Goal: Transaction & Acquisition: Purchase product/service

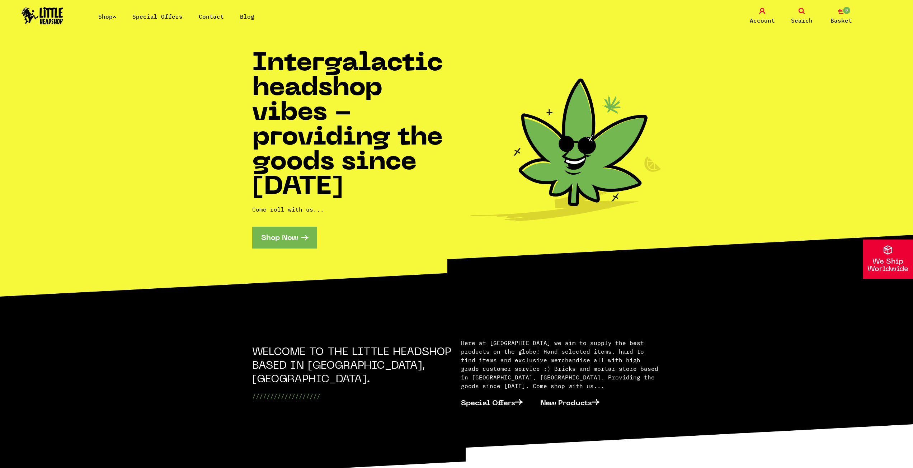
click at [273, 239] on link "Shop Now" at bounding box center [284, 238] width 65 height 22
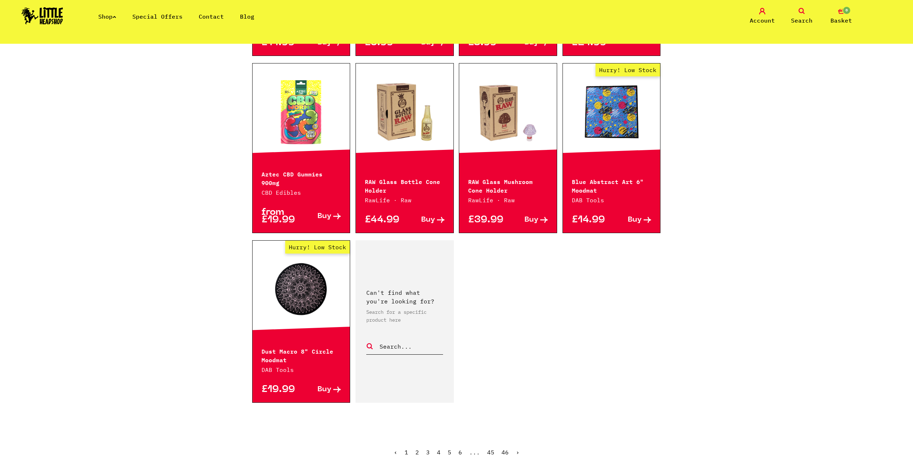
scroll to position [1006, 0]
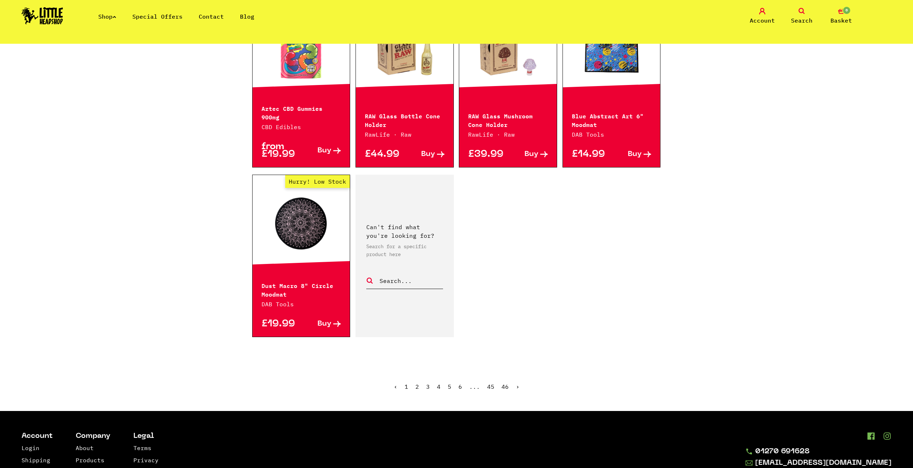
click at [402, 276] on input "text" at bounding box center [411, 280] width 64 height 9
type input "p"
type input "poker"
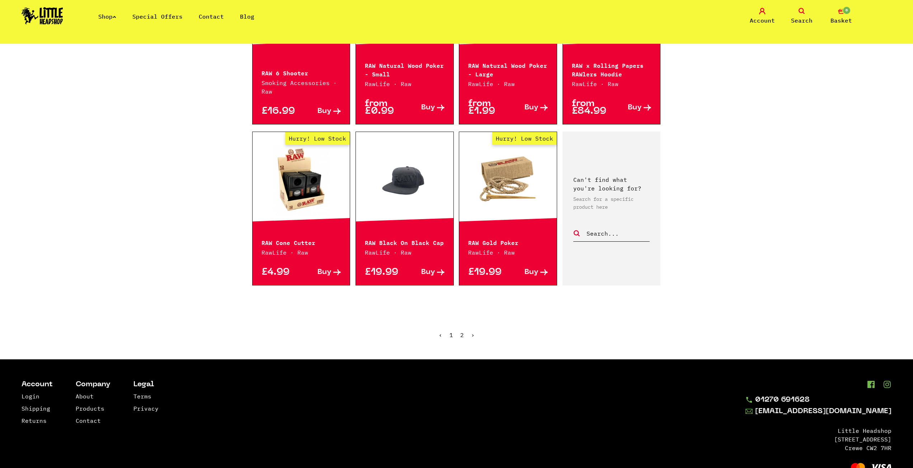
scroll to position [682, 0]
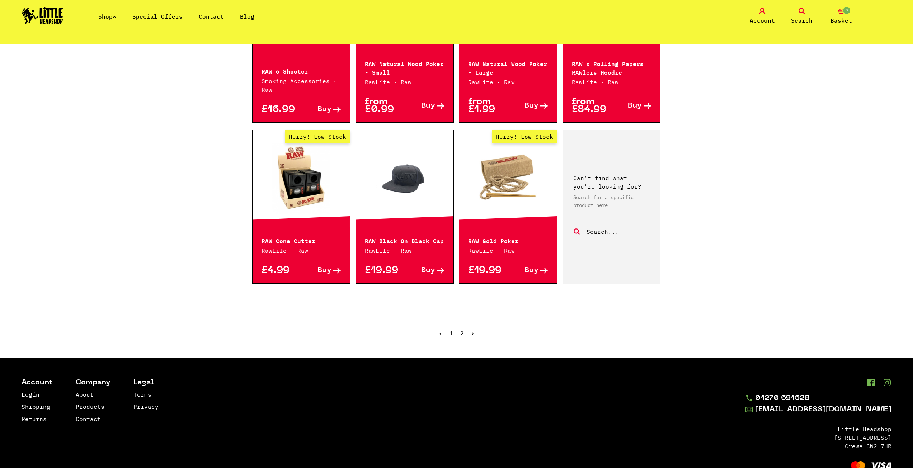
click at [462, 330] on link "2" at bounding box center [462, 333] width 4 height 7
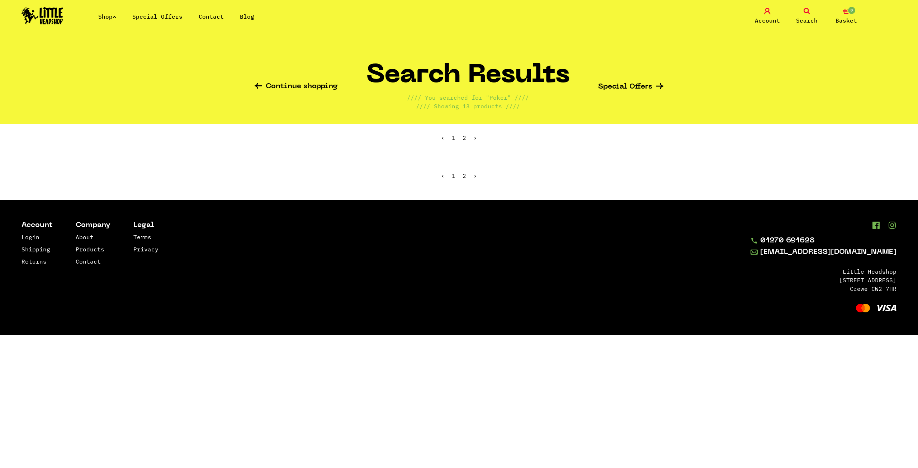
click at [278, 78] on div "Continue shopping Search Results //// You searched for "Poker" //// //// Showin…" at bounding box center [459, 84] width 409 height 80
drag, startPoint x: 110, startPoint y: 16, endPoint x: 112, endPoint y: 21, distance: 5.6
click at [112, 20] on li "Shop" at bounding box center [107, 16] width 18 height 9
click at [115, 20] on link "Shop" at bounding box center [107, 16] width 18 height 7
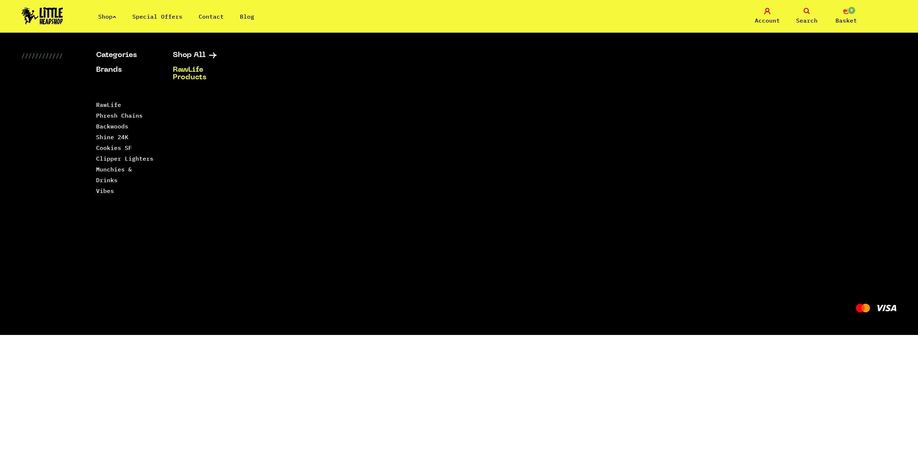
click at [190, 51] on div "Categories Shop All Brands RawLife Products Special Offers Contact Backwoods Bl…" at bounding box center [459, 167] width 918 height 268
click at [190, 53] on link "Shop All" at bounding box center [202, 56] width 59 height 8
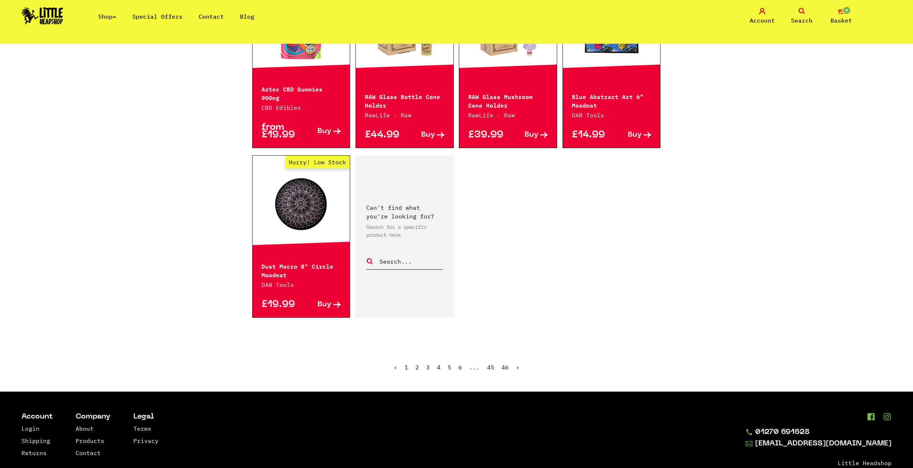
scroll to position [1040, 0]
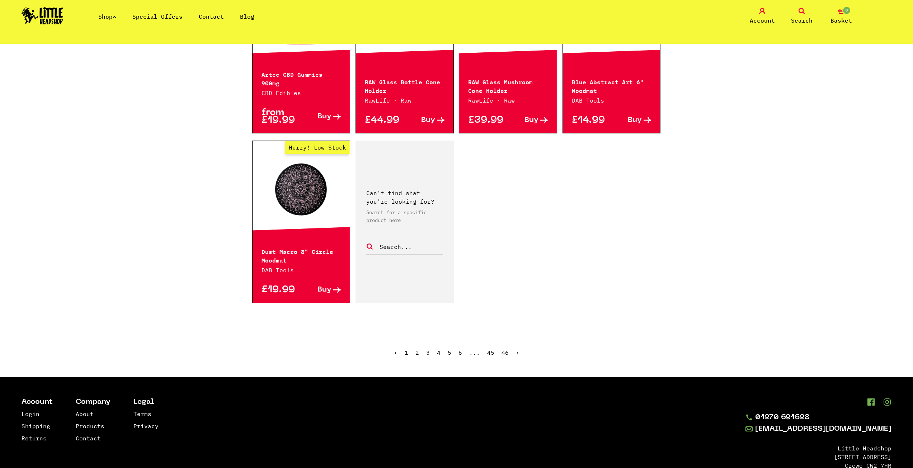
click at [460, 349] on link "6" at bounding box center [460, 352] width 4 height 7
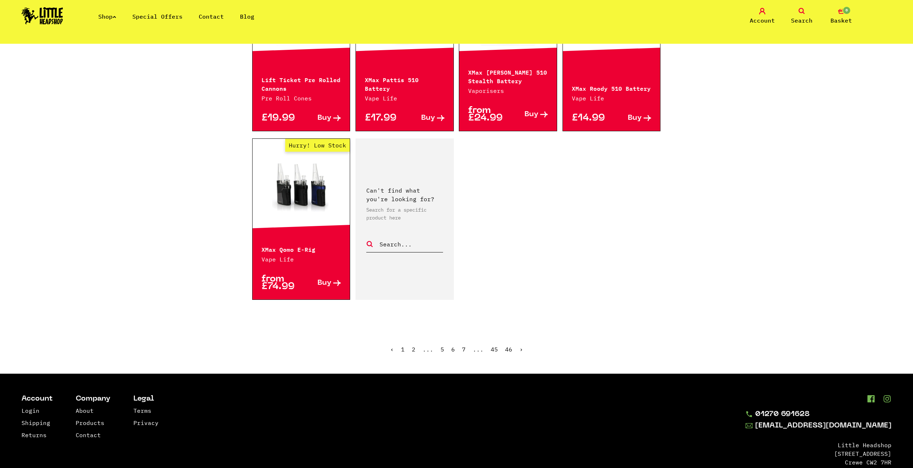
scroll to position [1004, 0]
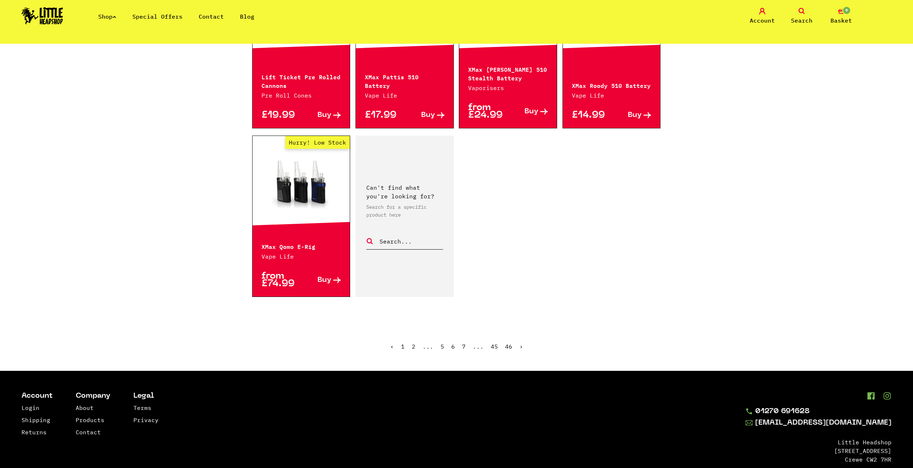
click at [420, 240] on input "text" at bounding box center [411, 241] width 64 height 9
type input "asia 420"
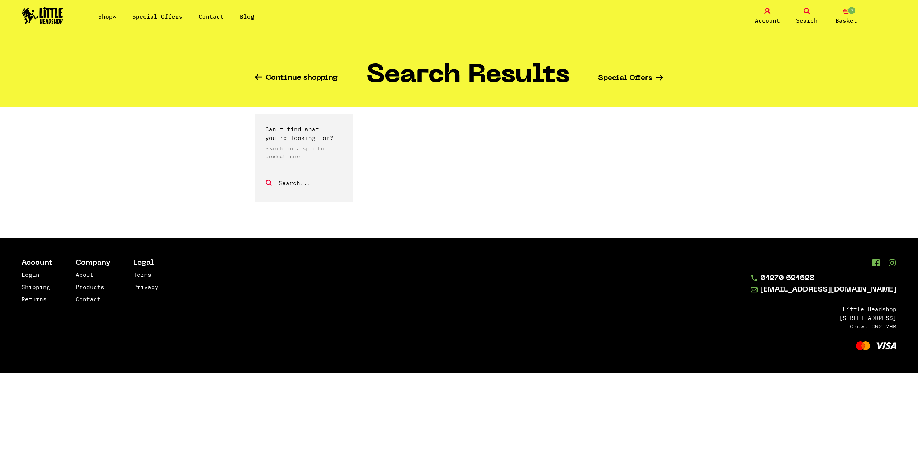
click at [262, 70] on div "Continue shopping Search Results Special Offers" at bounding box center [459, 75] width 409 height 63
click at [256, 77] on icon at bounding box center [259, 77] width 8 height 6
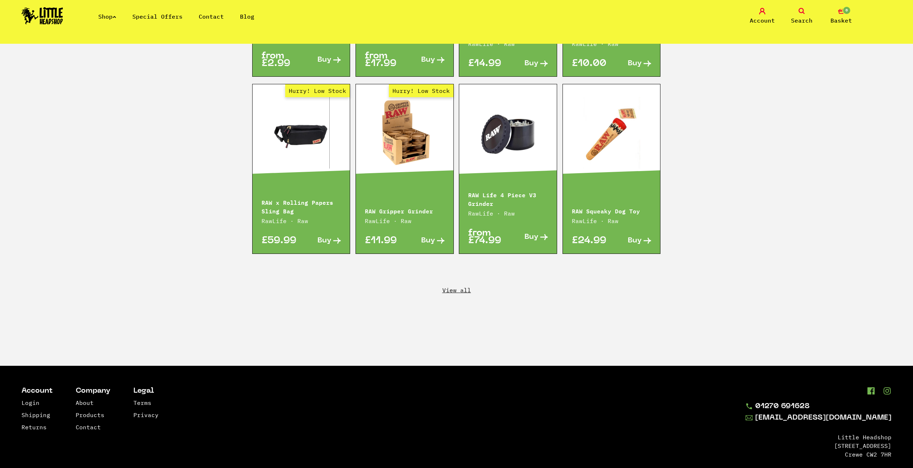
scroll to position [1184, 0]
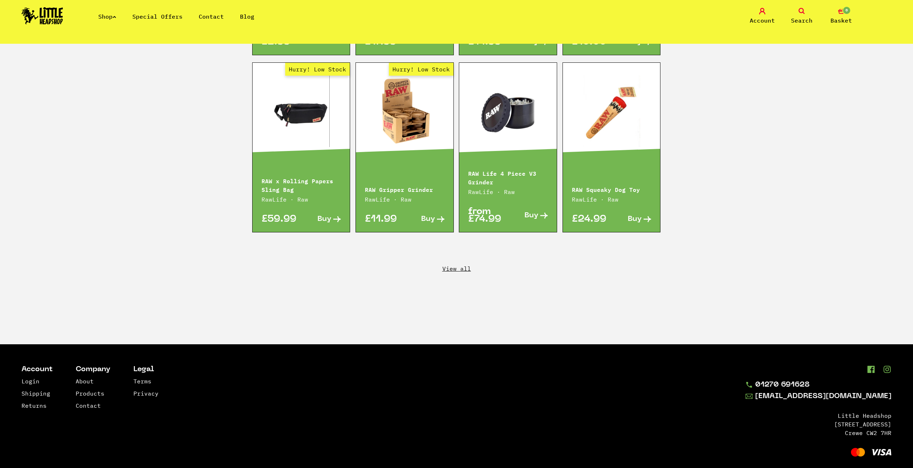
click at [455, 265] on link "View all" at bounding box center [456, 269] width 913 height 8
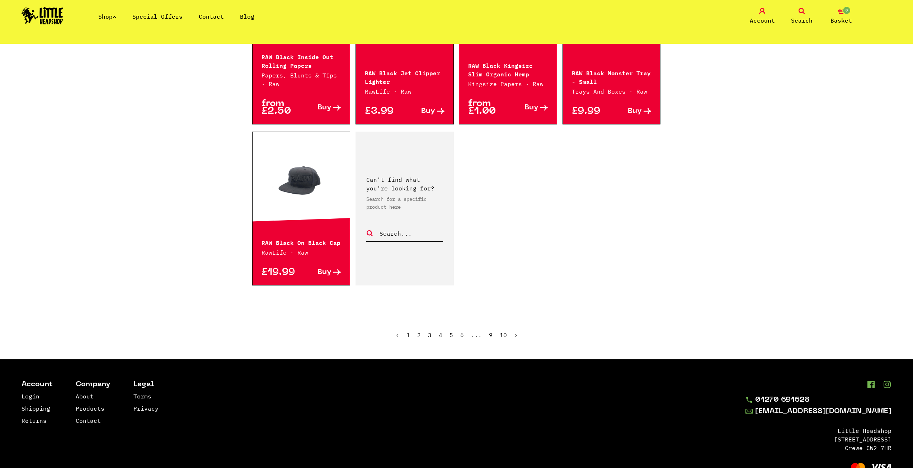
scroll to position [1021, 0]
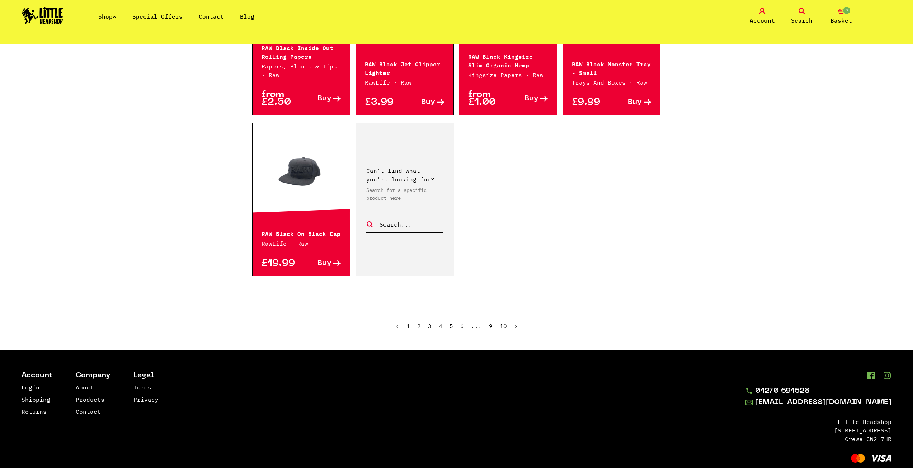
click at [420, 322] on link "2" at bounding box center [419, 325] width 4 height 7
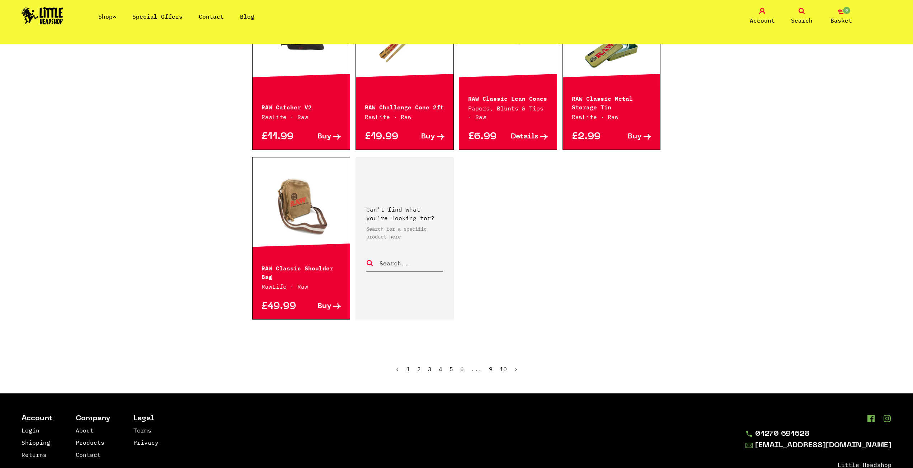
scroll to position [969, 0]
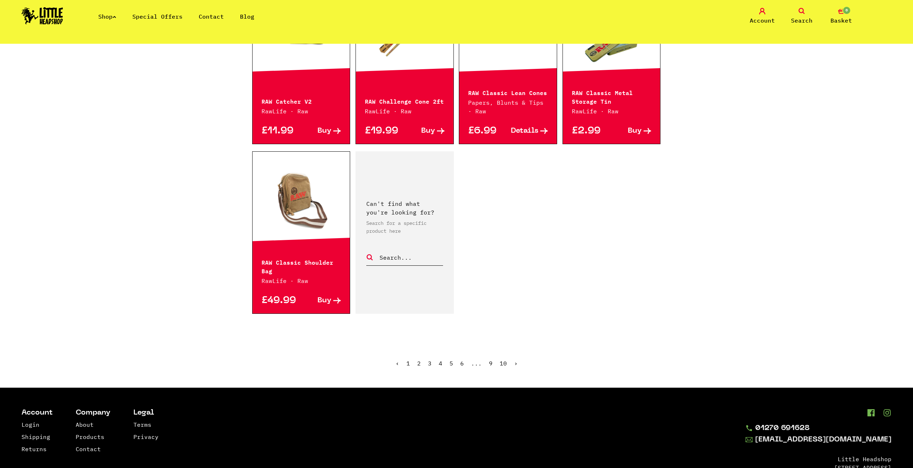
click at [429, 364] on link "3" at bounding box center [430, 363] width 4 height 7
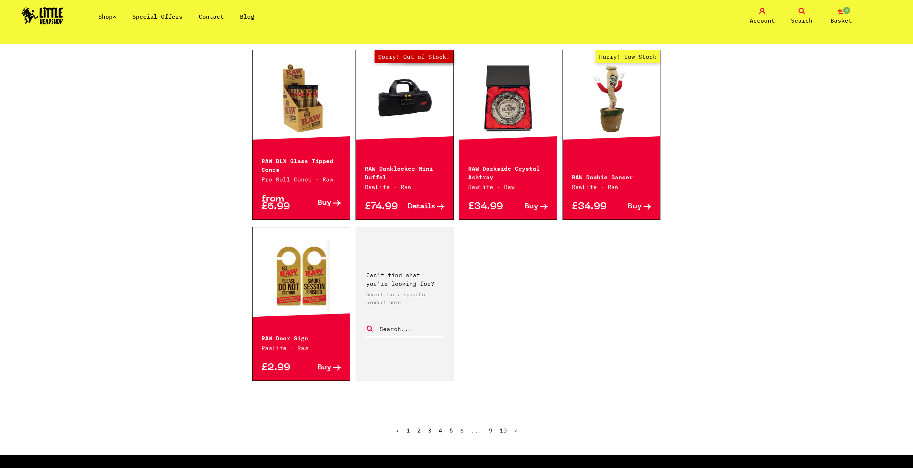
scroll to position [897, 0]
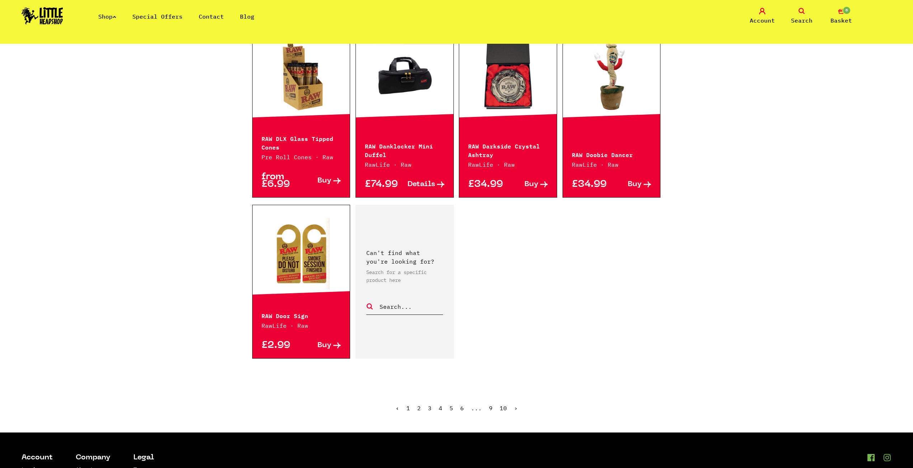
click at [441, 408] on link "4" at bounding box center [441, 408] width 4 height 7
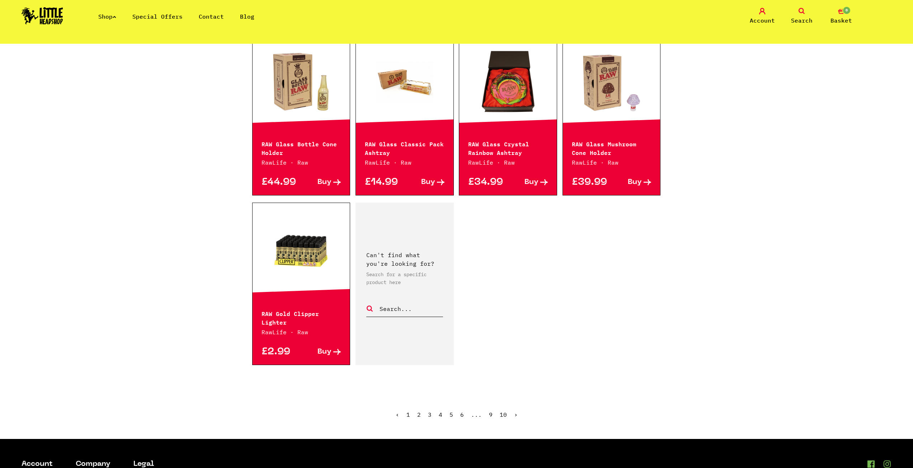
scroll to position [933, 0]
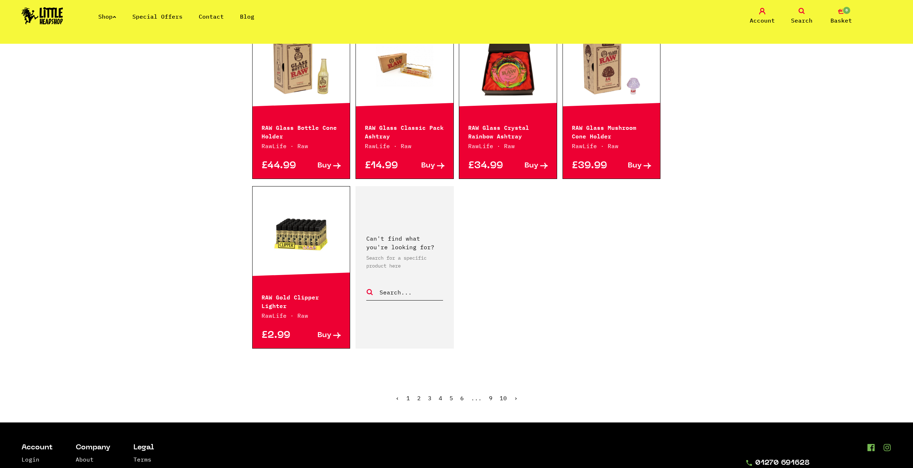
click at [450, 396] on link "5" at bounding box center [451, 398] width 4 height 7
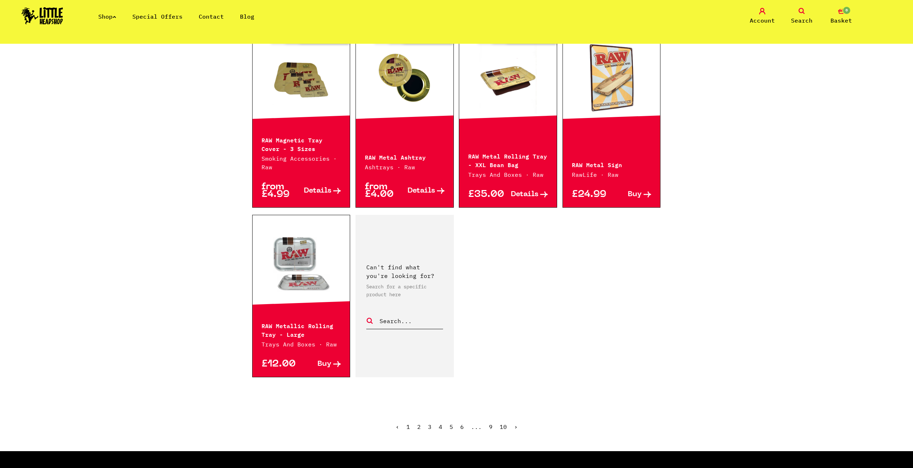
scroll to position [933, 0]
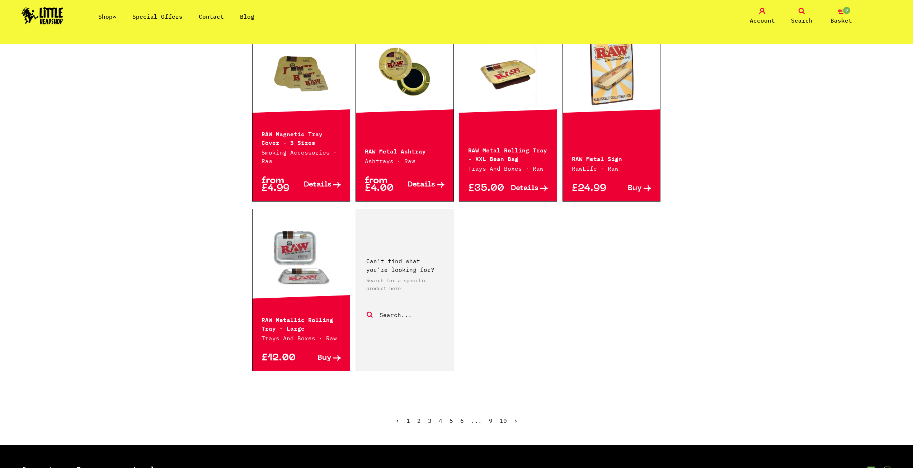
click at [462, 420] on link "6" at bounding box center [462, 420] width 4 height 7
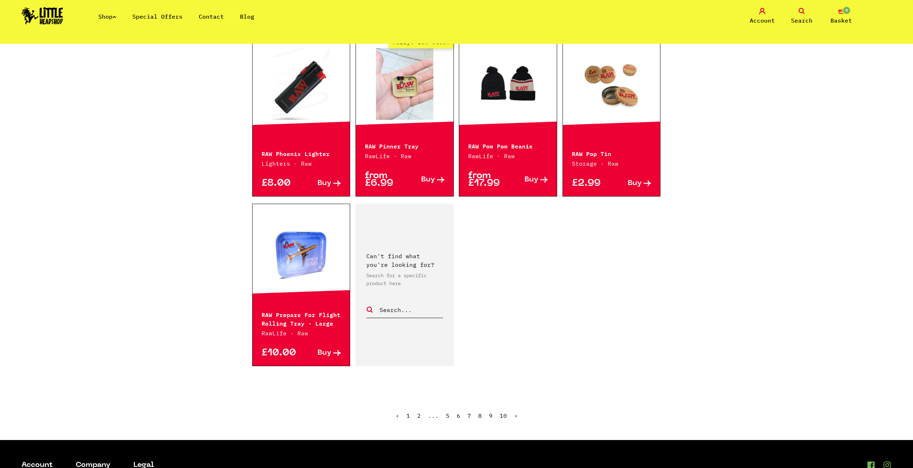
scroll to position [933, 0]
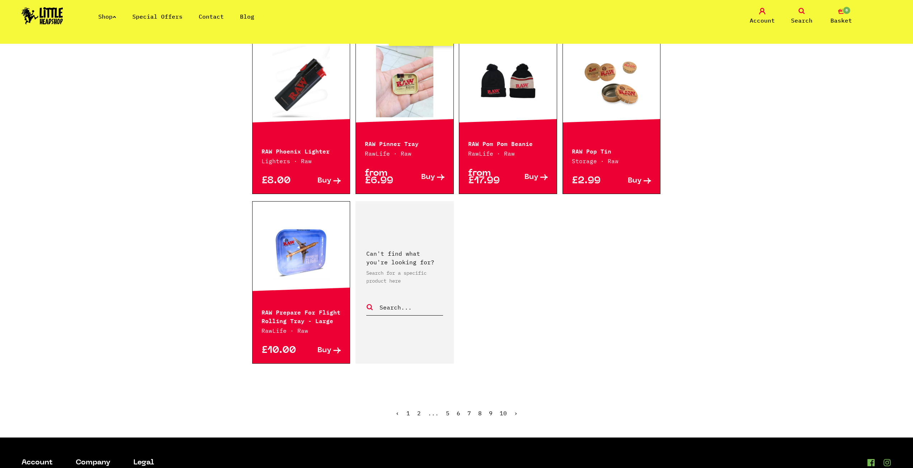
click at [477, 414] on ul "‹ 1 2 ... 5 6 7 8 9 10 ›" at bounding box center [456, 418] width 409 height 31
click at [479, 413] on link "8" at bounding box center [480, 413] width 4 height 7
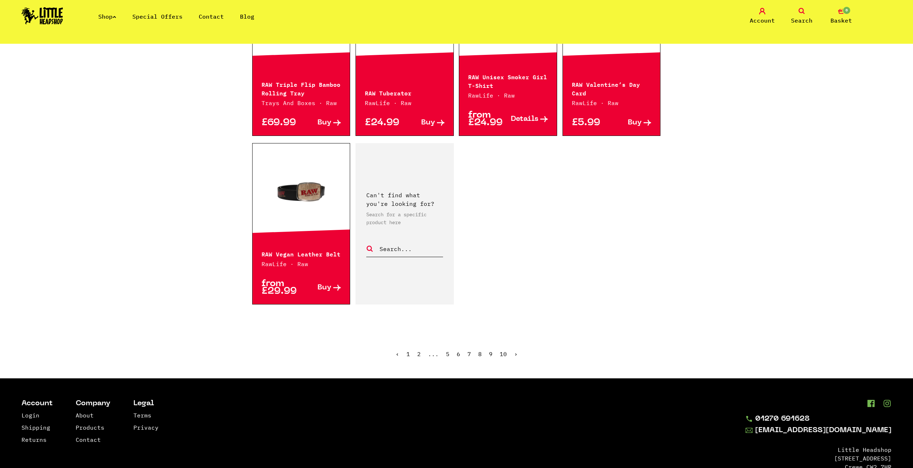
scroll to position [1036, 0]
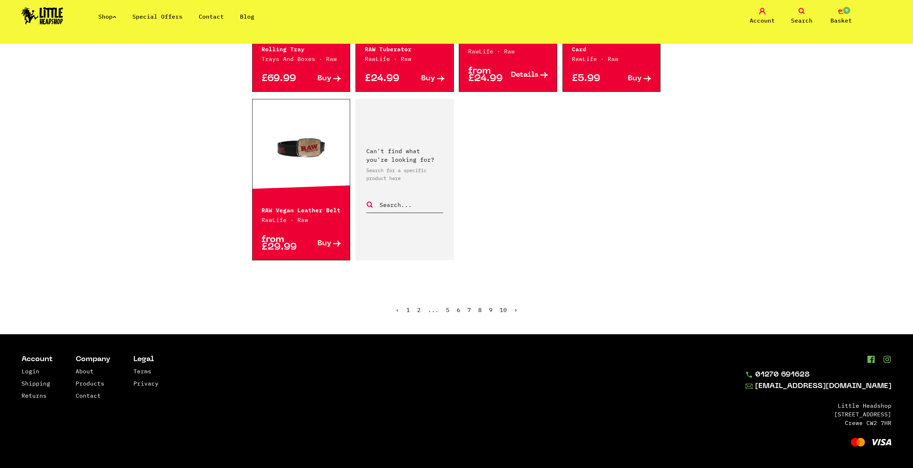
click at [489, 311] on link "9" at bounding box center [491, 309] width 4 height 7
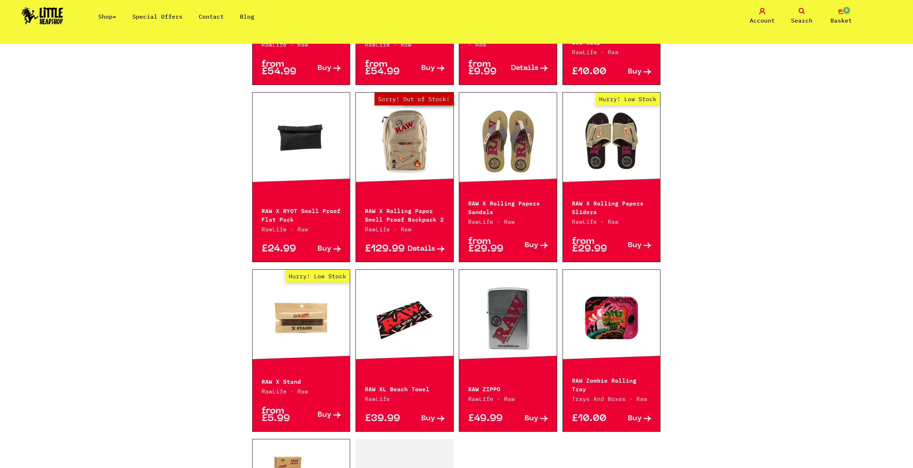
scroll to position [717, 0]
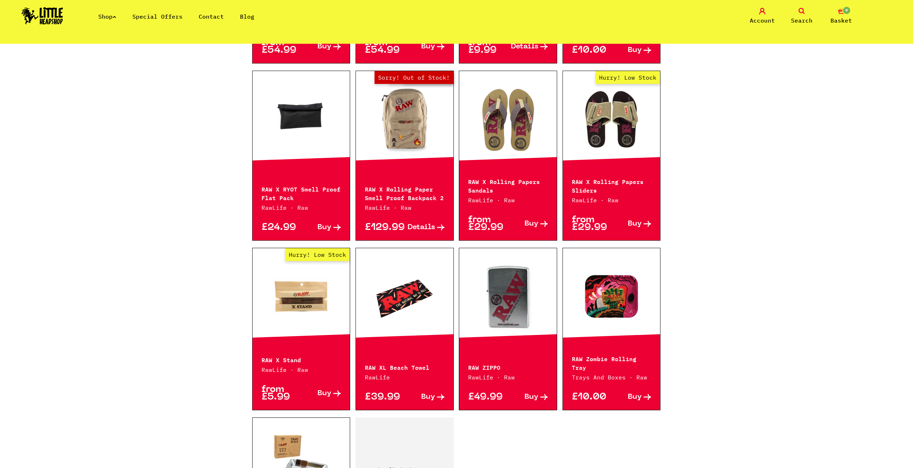
click at [324, 393] on span "Buy" at bounding box center [324, 394] width 14 height 8
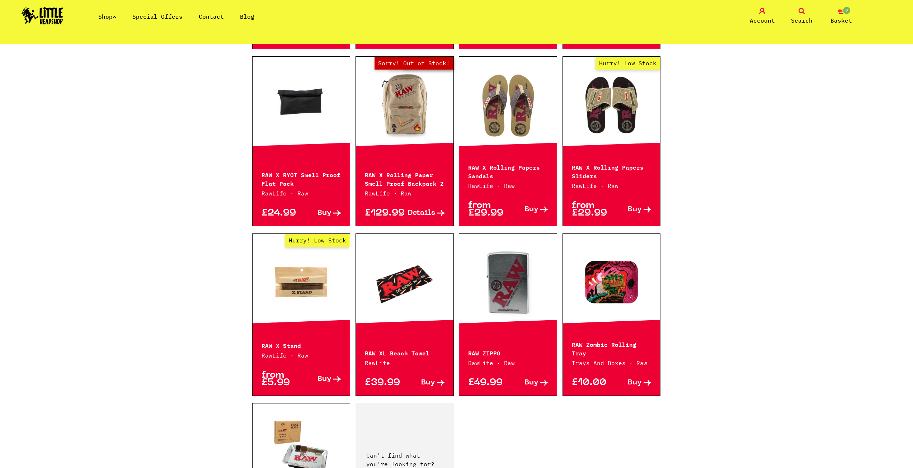
scroll to position [825, 0]
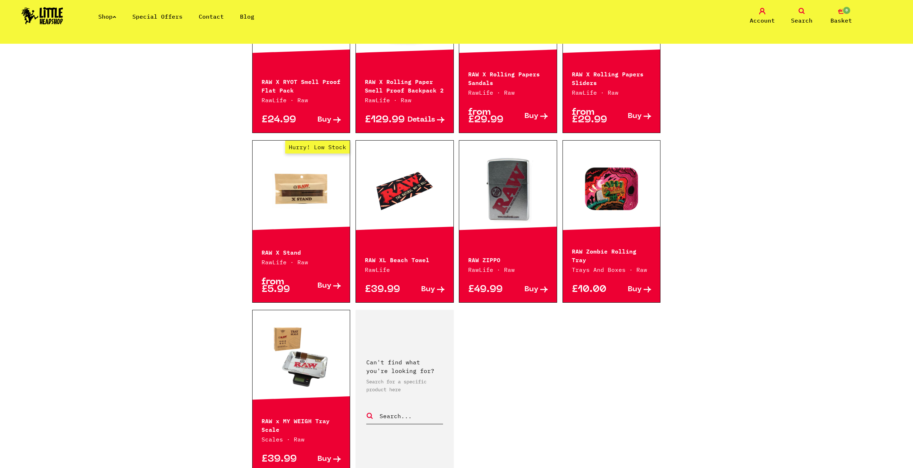
click at [303, 248] on p "RAW X Stand" at bounding box center [302, 252] width 80 height 9
click at [284, 258] on p "RawLife · Raw" at bounding box center [302, 262] width 80 height 9
click at [294, 198] on link "Hurry! Low Stock" at bounding box center [302, 189] width 98 height 72
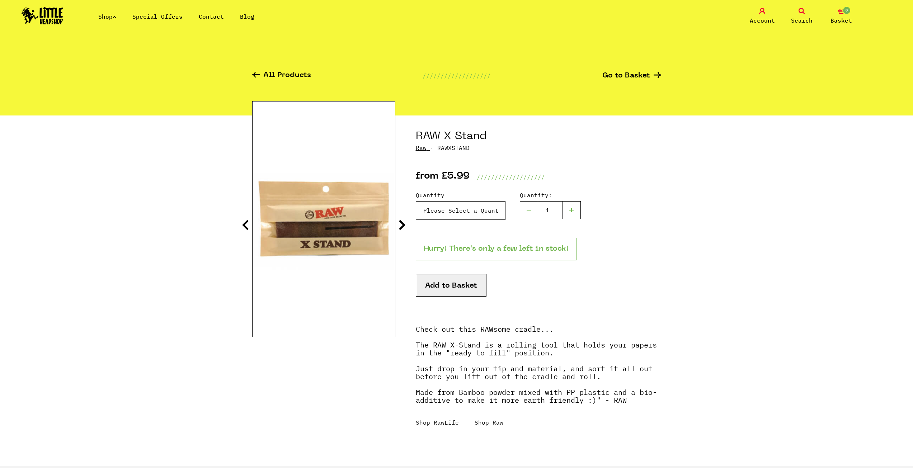
click at [466, 215] on select "Please Select a Quantity X 1 - £5.99 X 2 - £8.99" at bounding box center [461, 210] width 90 height 19
select select "1141"
click at [416, 201] on select "Please Select a Quantity X 1 - £5.99 X 2 - £8.99" at bounding box center [461, 210] width 90 height 19
click at [450, 287] on button "Add to Basket" at bounding box center [451, 285] width 71 height 23
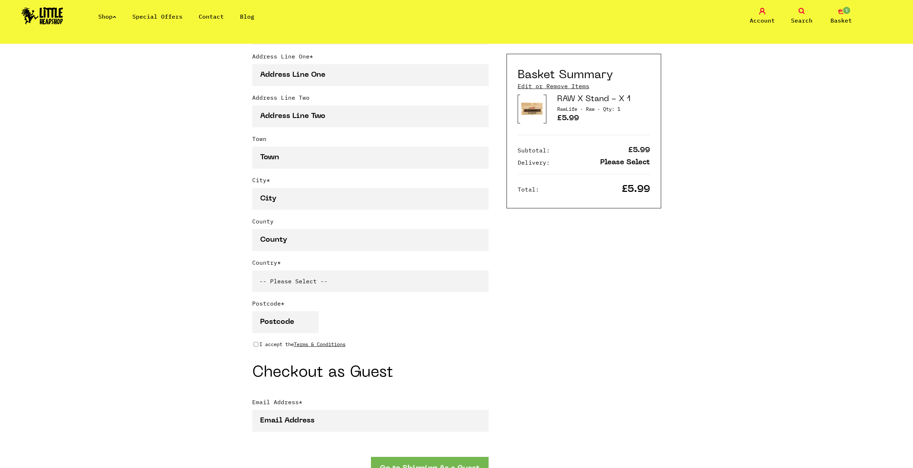
scroll to position [574, 0]
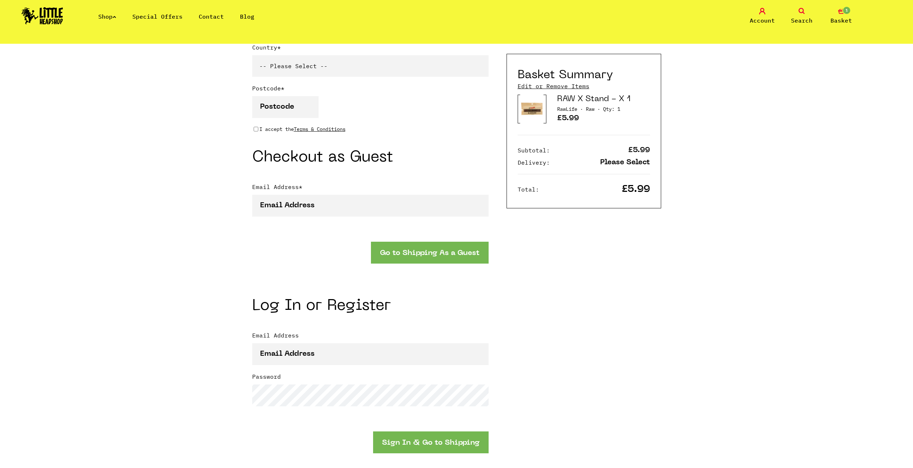
click at [401, 259] on button "Go to Shipping As a Guest" at bounding box center [430, 253] width 118 height 22
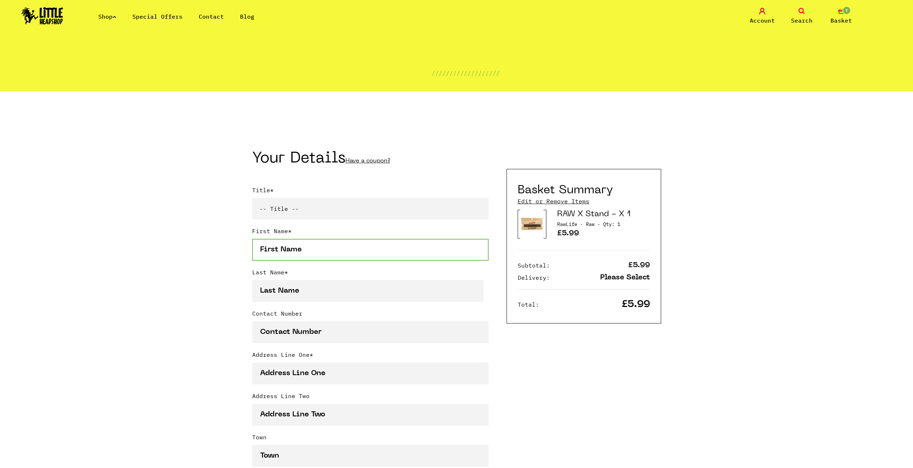
scroll to position [50, 0]
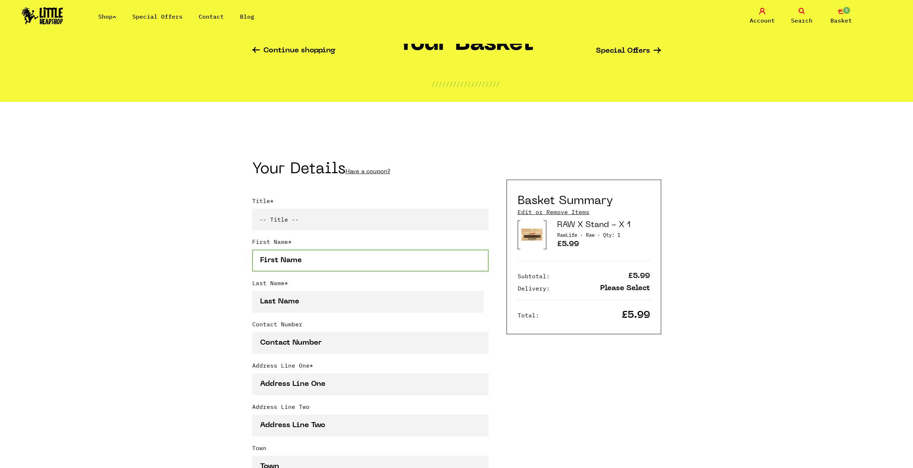
click at [329, 262] on input "First Name *" at bounding box center [370, 261] width 236 height 22
type input "JACK"
type input "SHAND"
type input "07454993633"
type input "162 MacKenzie Way"
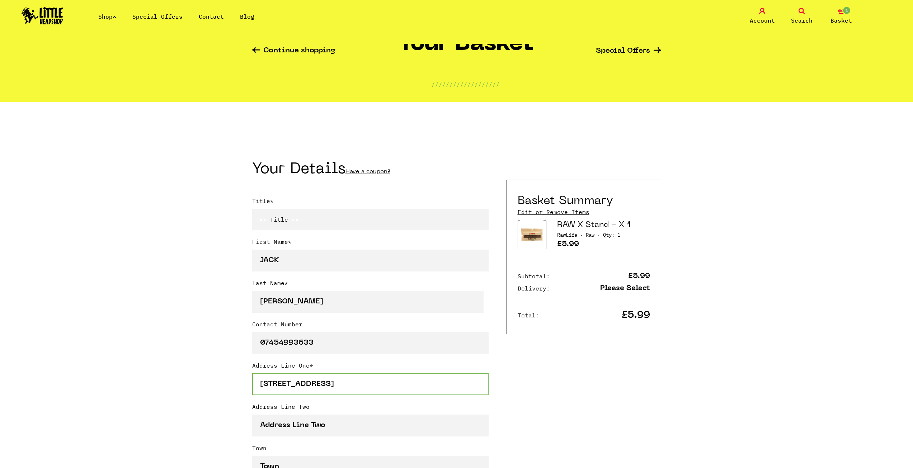
type input "GRAVESEND"
select select "826"
type input "DA12 5TZ"
type input "jackshand0265@gmail.com"
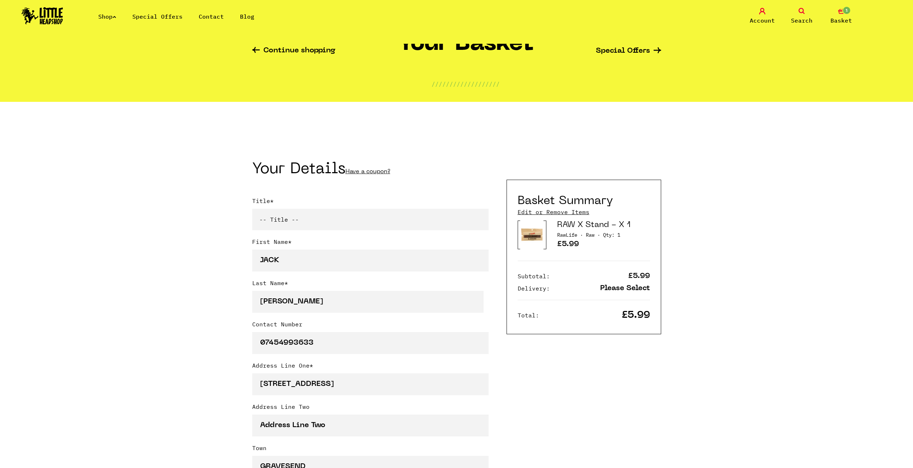
type input "jackshand0265@gmail.com"
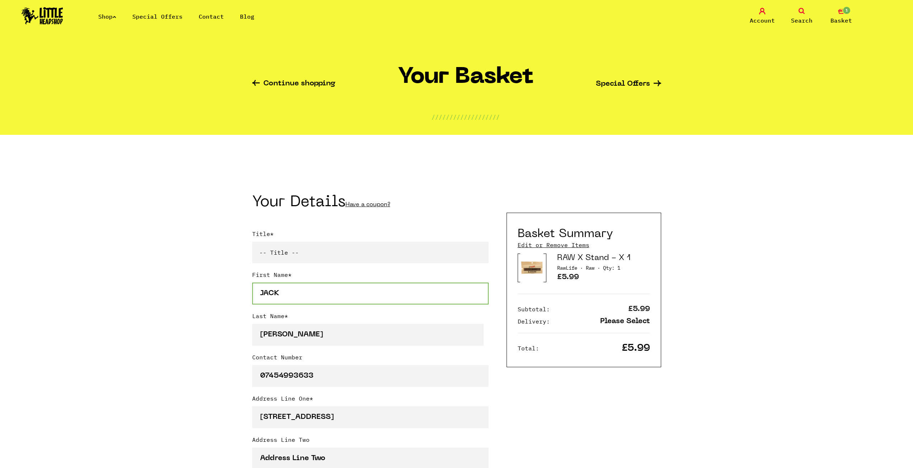
scroll to position [143, 0]
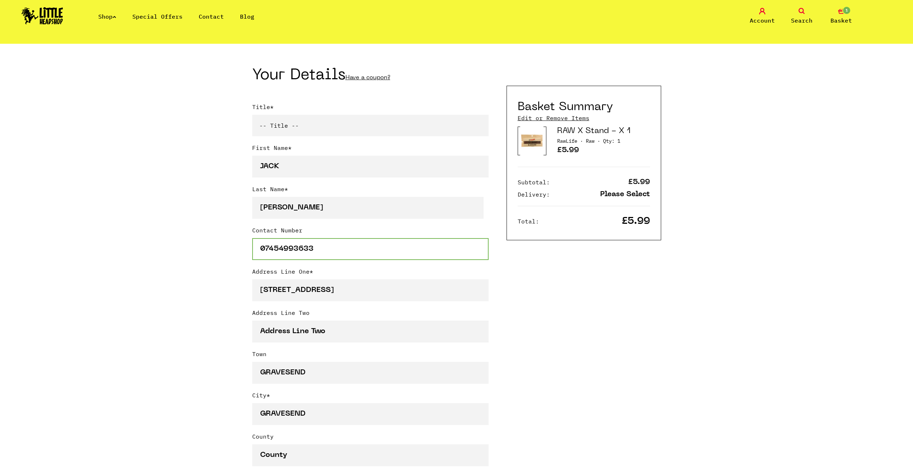
click at [329, 254] on input "07454993633" at bounding box center [370, 249] width 236 height 22
type input "07498448659"
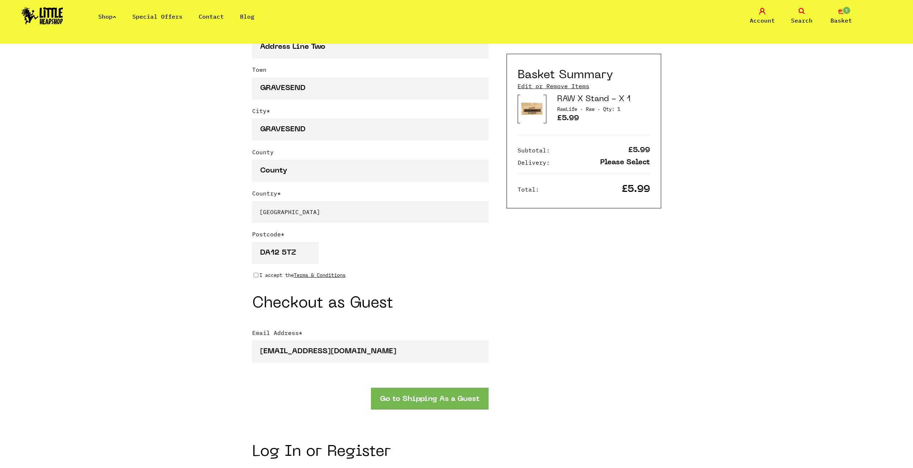
scroll to position [430, 0]
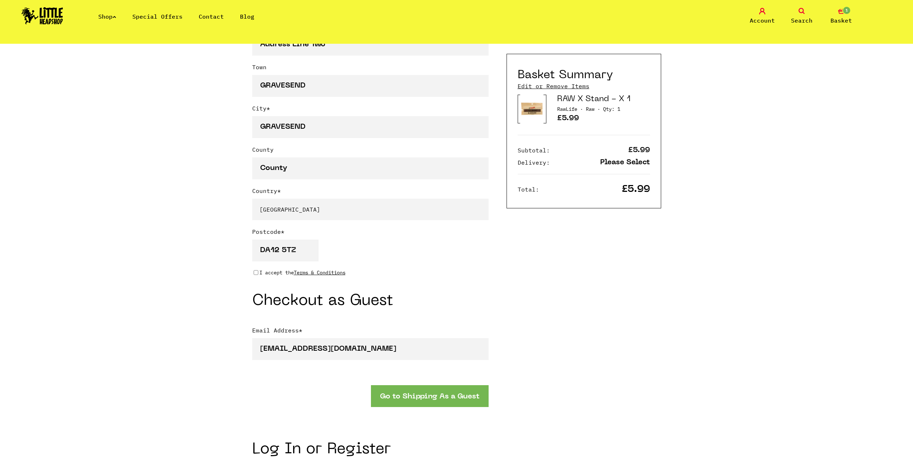
click at [256, 277] on div "I accept the Terms & Conditions" at bounding box center [370, 273] width 236 height 8
click at [256, 272] on input "I accept the Terms & Conditions" at bounding box center [256, 273] width 5 height 6
checkbox input "true"
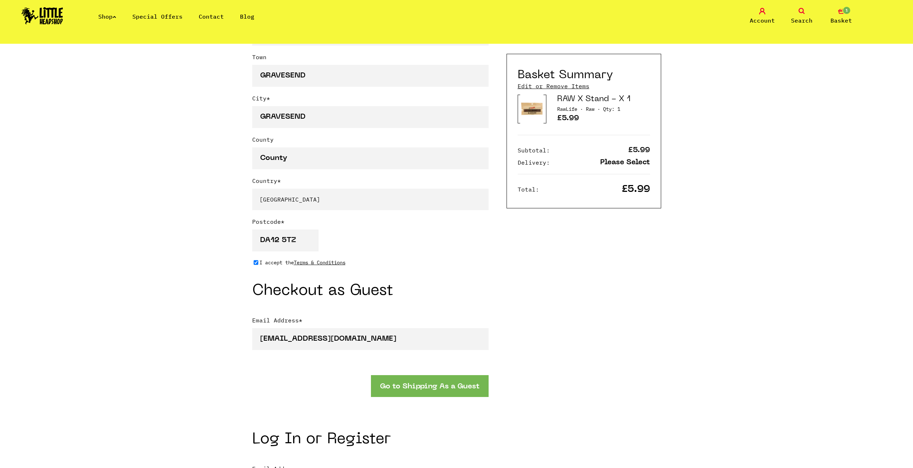
scroll to position [466, 0]
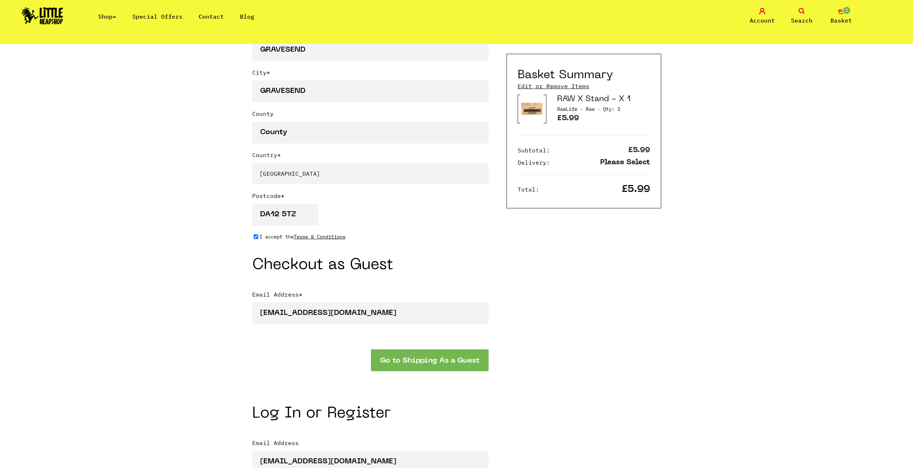
click at [420, 364] on button "Go to Shipping As a Guest" at bounding box center [430, 360] width 118 height 22
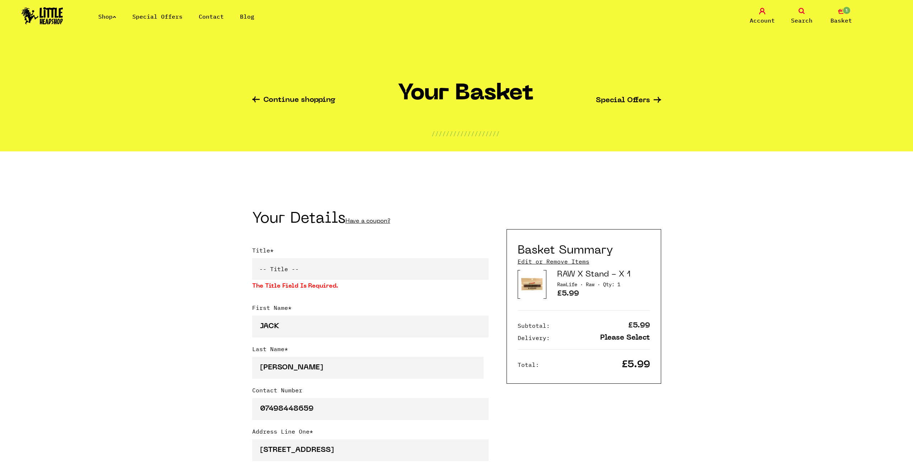
click at [358, 276] on select "-- Title -- Mr Mrs Ms Miss Dr Prof" at bounding box center [370, 269] width 236 height 22
select select "mr"
click at [252, 260] on select "-- Title -- Mr Mrs Ms Miss Dr Prof" at bounding box center [370, 269] width 236 height 22
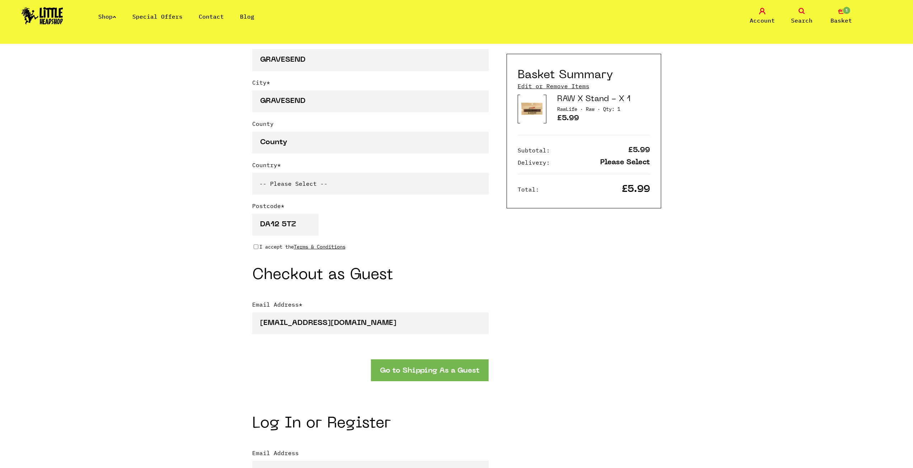
scroll to position [502, 0]
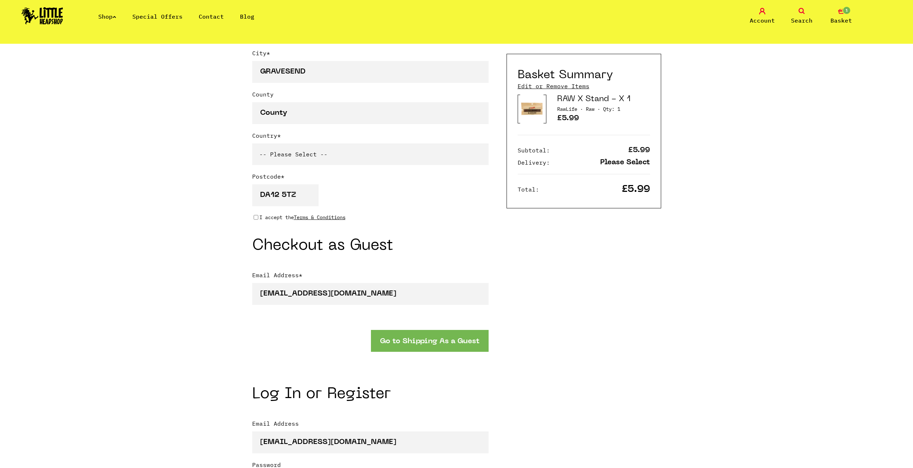
click at [348, 157] on select "-- Please Select -- United Kingdom Sweden Spain Slovenia Romania Portugal Polan…" at bounding box center [370, 154] width 236 height 22
select select "826"
click at [252, 145] on select "-- Please Select -- United Kingdom Sweden Spain Slovenia Romania Portugal Polan…" at bounding box center [370, 154] width 236 height 22
click at [257, 216] on input "I accept the Terms & Conditions" at bounding box center [256, 218] width 5 height 6
checkbox input "true"
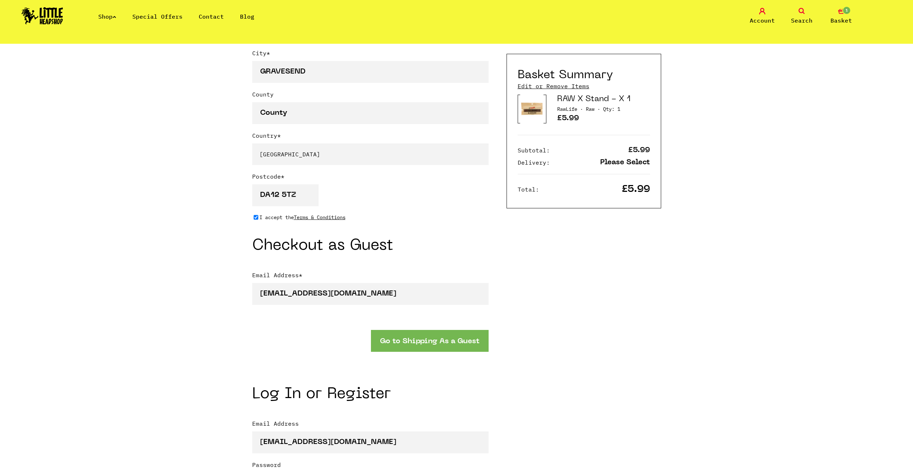
click at [396, 340] on button "Go to Shipping As a Guest" at bounding box center [430, 341] width 118 height 22
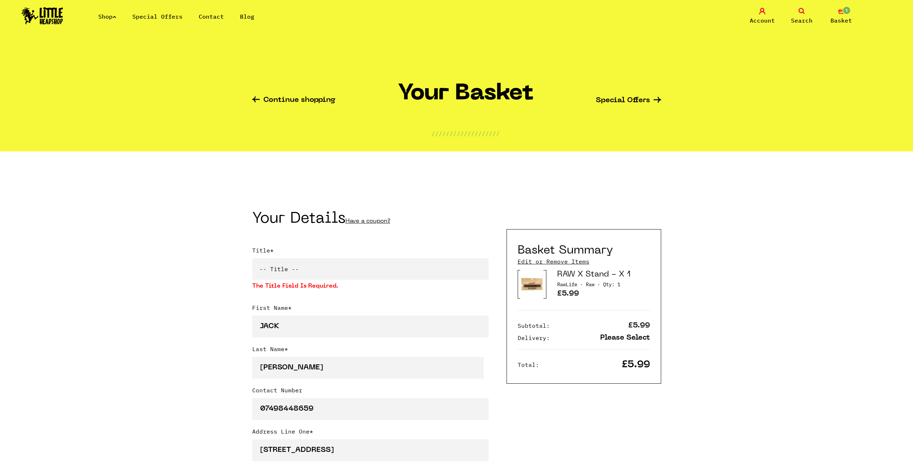
select select "826"
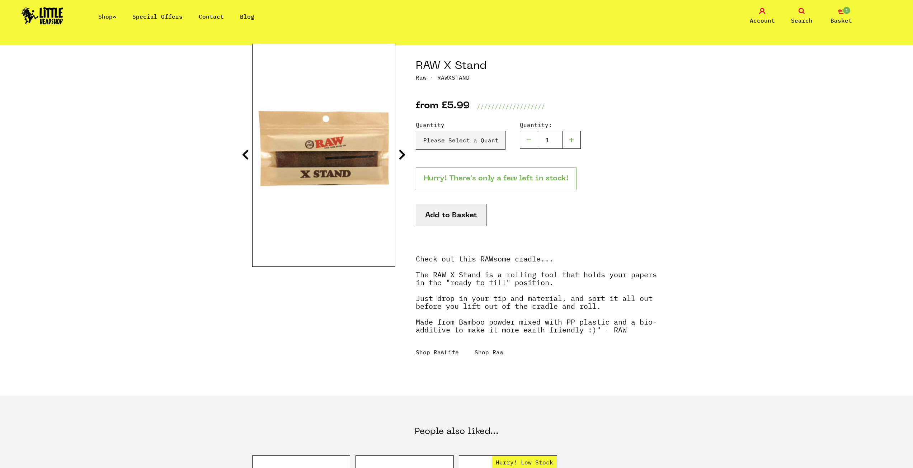
scroll to position [72, 0]
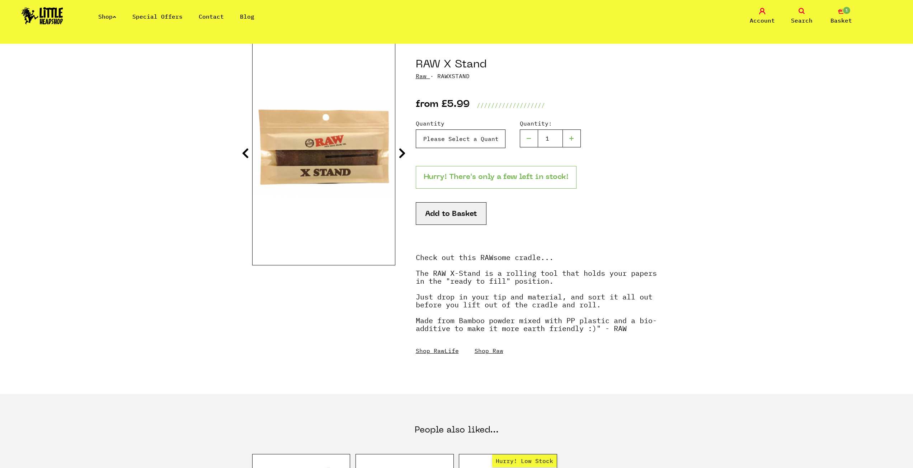
click at [455, 134] on select "Please Select a Quantity X 1 - £5.99 X 2 - £8.99" at bounding box center [461, 138] width 90 height 19
select select "1141"
click at [416, 129] on select "Please Select a Quantity X 1 - £5.99 X 2 - £8.99" at bounding box center [461, 138] width 90 height 19
click at [449, 211] on button "Add to Basket" at bounding box center [451, 213] width 71 height 23
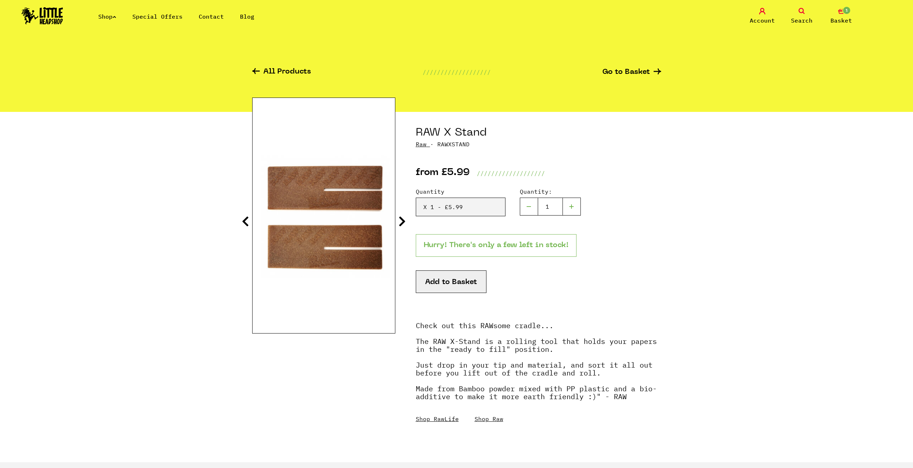
scroll to position [0, 0]
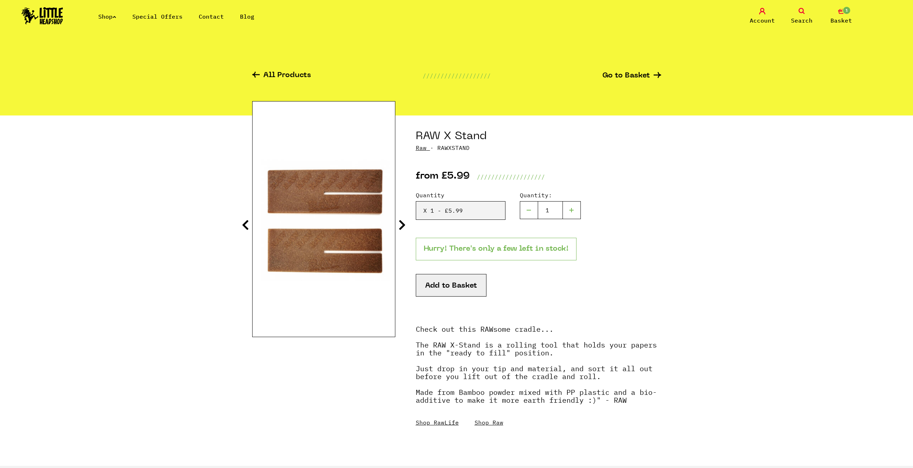
click at [287, 78] on link "All Products" at bounding box center [281, 76] width 59 height 8
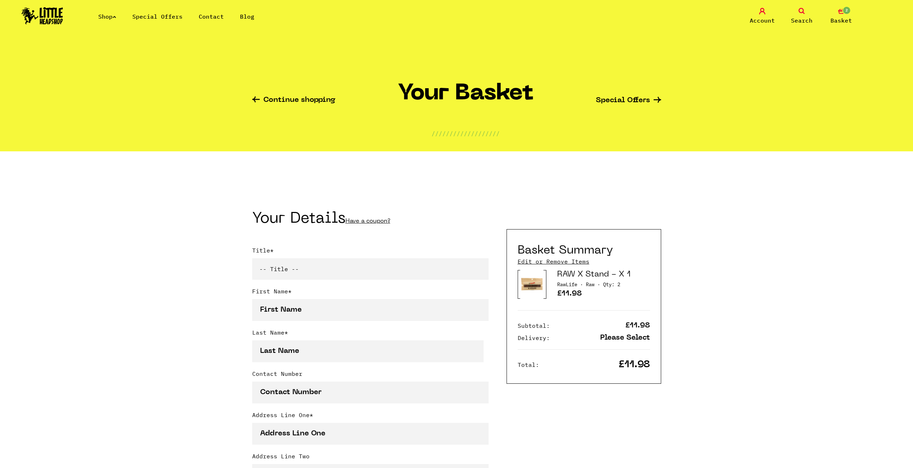
click at [840, 16] on span "Basket" at bounding box center [841, 20] width 22 height 9
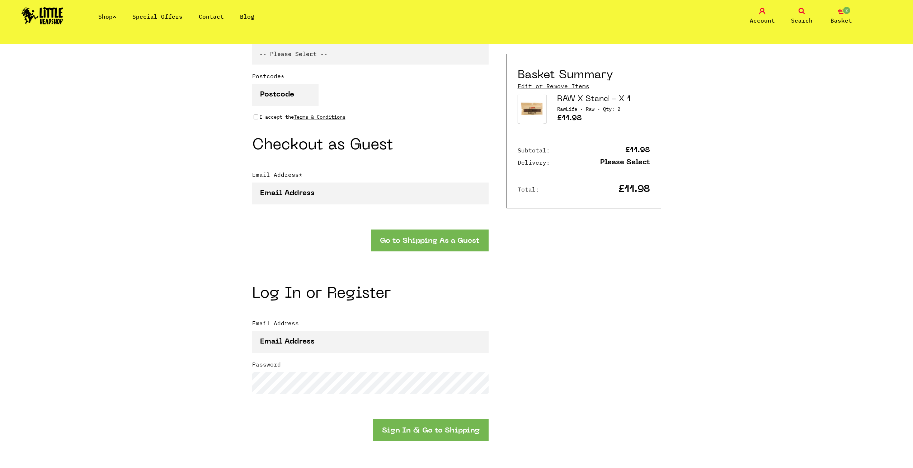
scroll to position [610, 0]
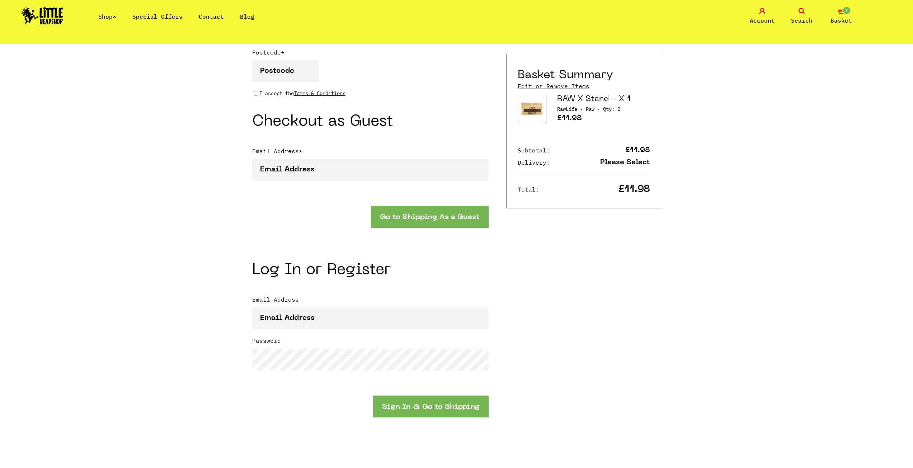
click at [616, 107] on span "Qty: 2" at bounding box center [611, 109] width 17 height 6
click at [548, 86] on link "Edit or Remove Items" at bounding box center [554, 86] width 72 height 8
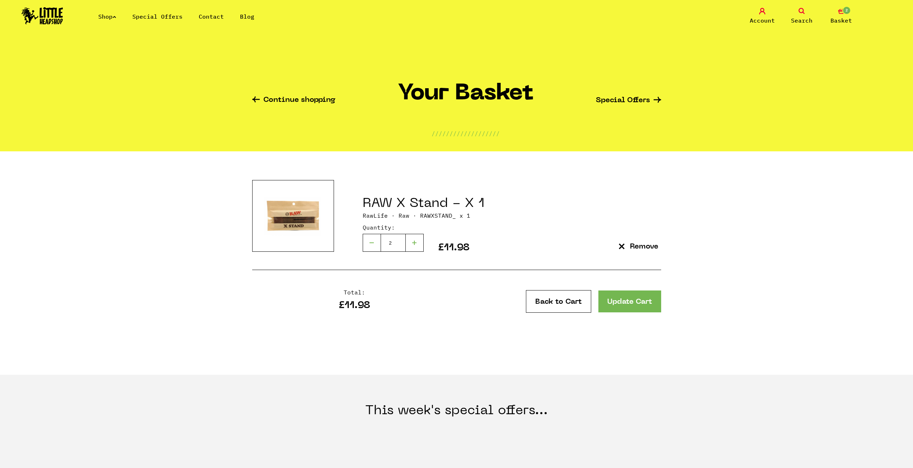
click at [373, 240] on div at bounding box center [372, 243] width 18 height 18
type input "1"
click at [618, 300] on link "Update Cart" at bounding box center [629, 302] width 63 height 22
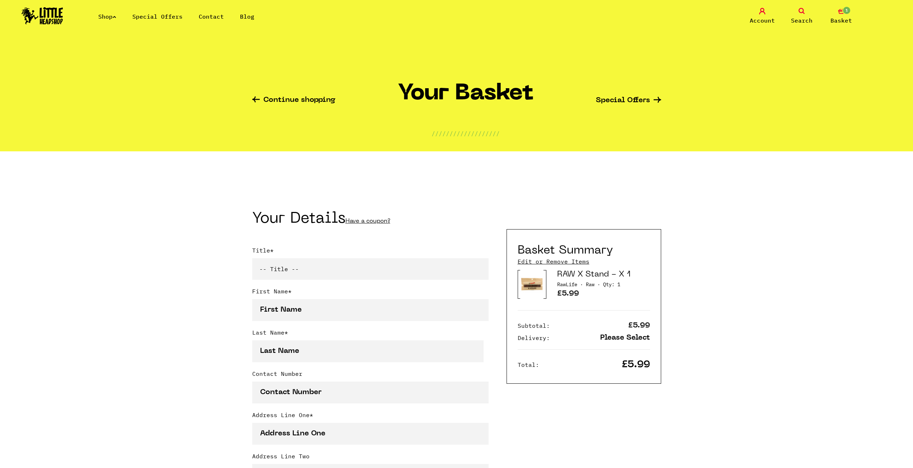
click at [296, 103] on link "Continue shopping" at bounding box center [293, 100] width 83 height 8
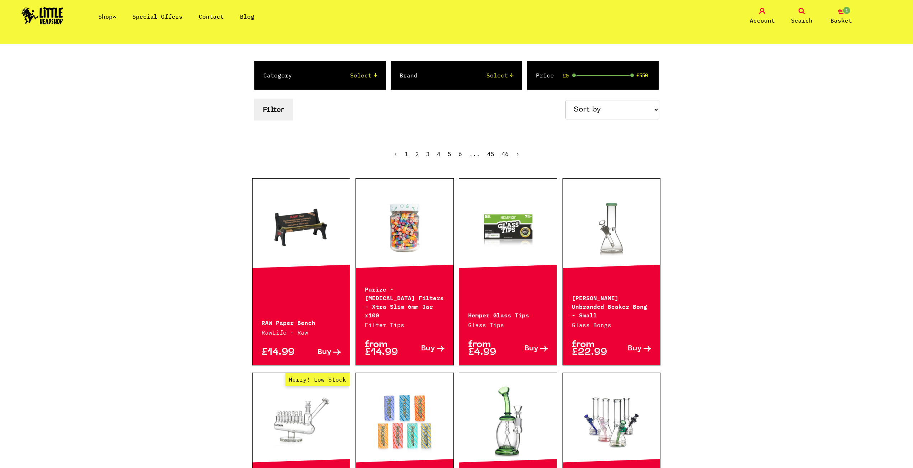
scroll to position [143, 0]
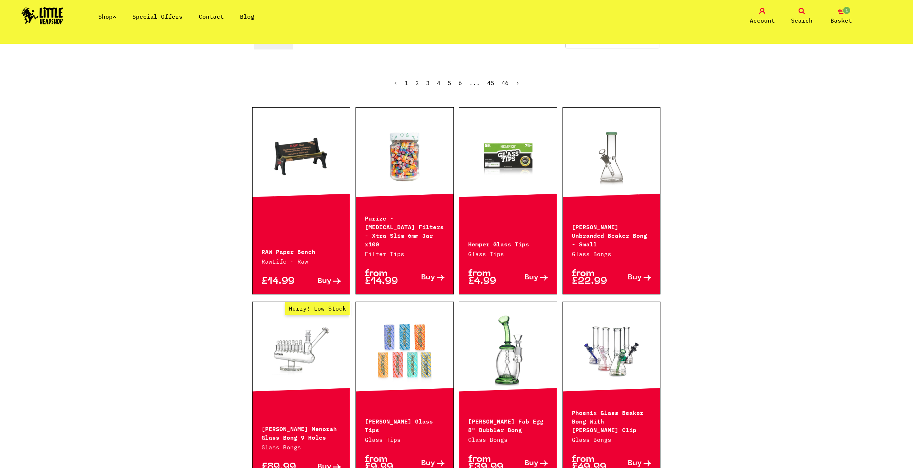
click at [458, 82] on ul "‹ 1 2 3 4 5 6 ... 45 46 ›" at bounding box center [456, 88] width 409 height 31
click at [460, 83] on link "6" at bounding box center [460, 82] width 4 height 7
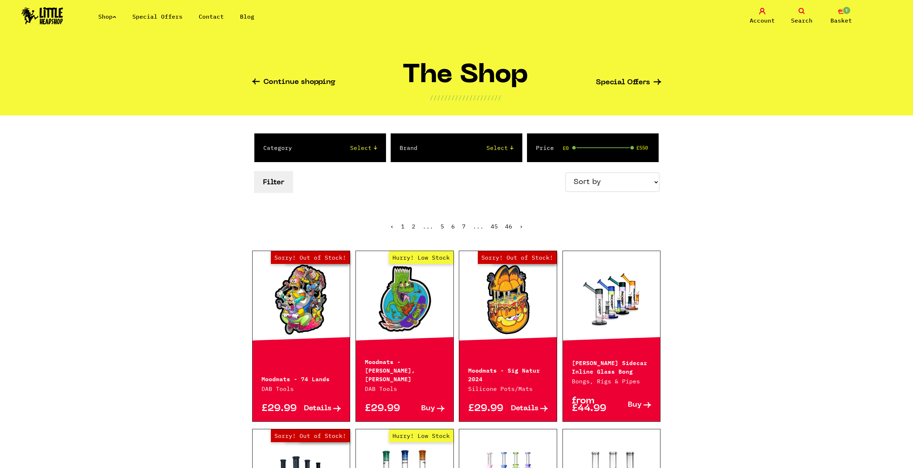
click at [462, 228] on link "7" at bounding box center [464, 226] width 4 height 7
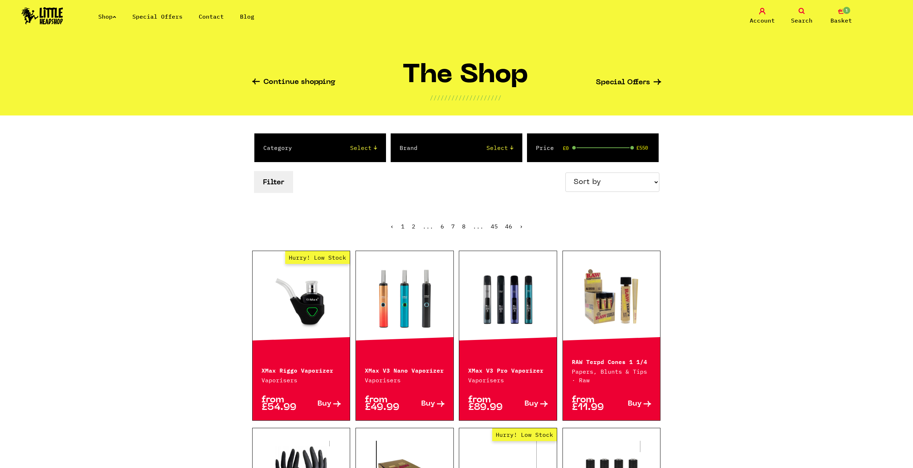
click at [465, 228] on link "8" at bounding box center [464, 226] width 4 height 7
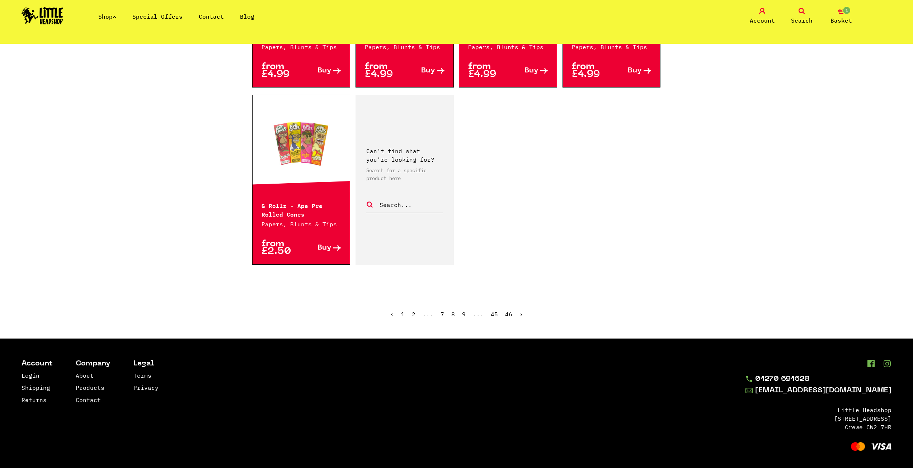
scroll to position [1051, 0]
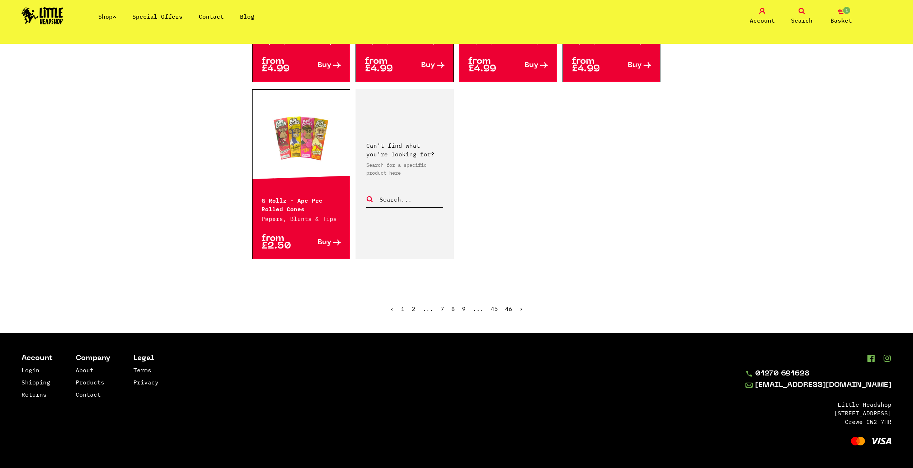
click at [464, 309] on link "9" at bounding box center [464, 308] width 4 height 7
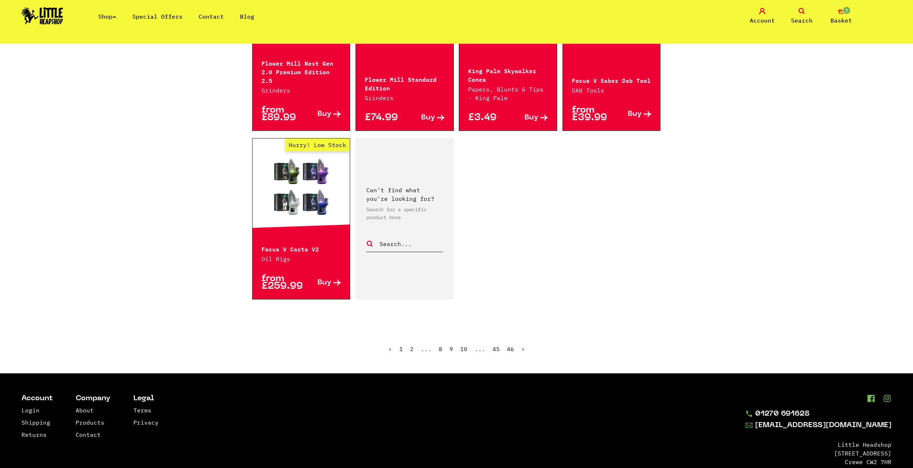
scroll to position [1040, 0]
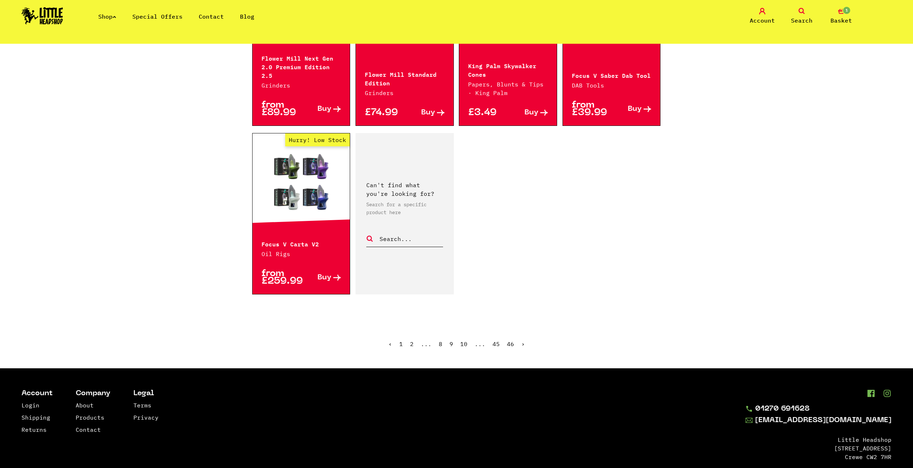
click at [464, 340] on link "10" at bounding box center [463, 343] width 7 height 7
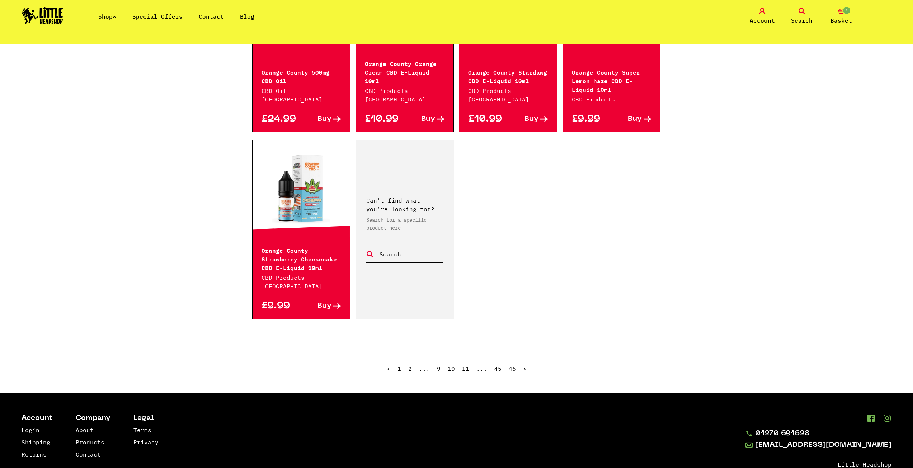
scroll to position [1040, 0]
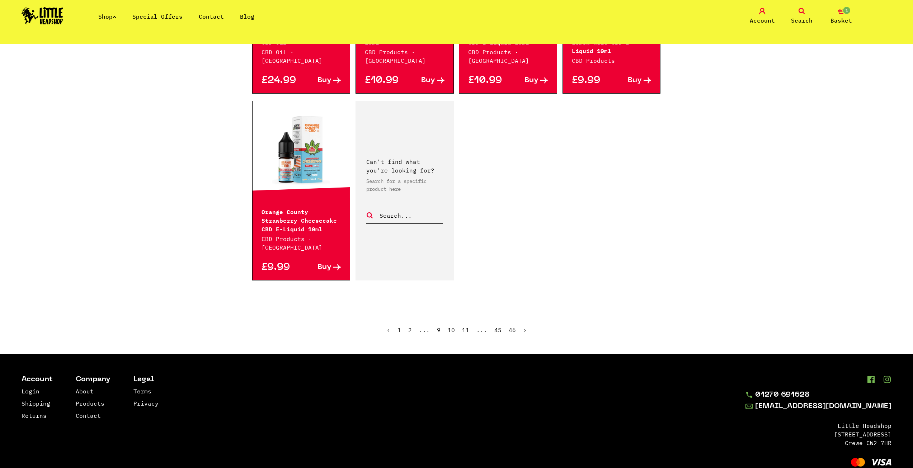
click at [464, 326] on link "11" at bounding box center [465, 329] width 7 height 7
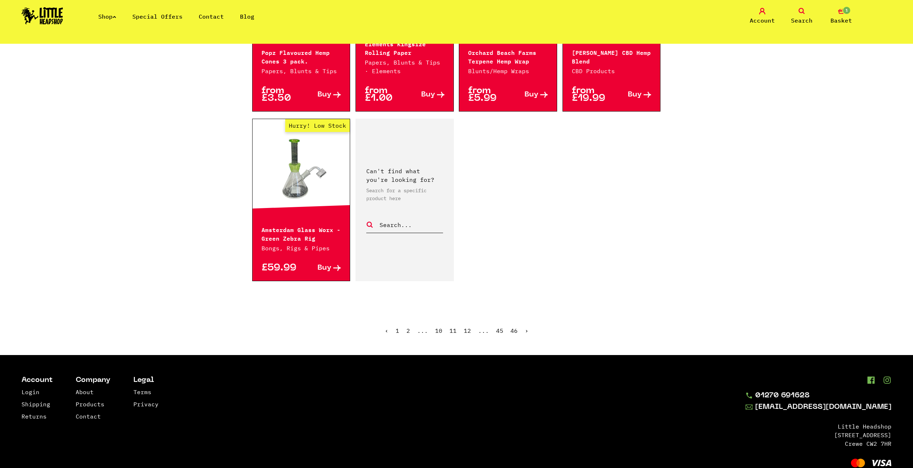
scroll to position [1084, 0]
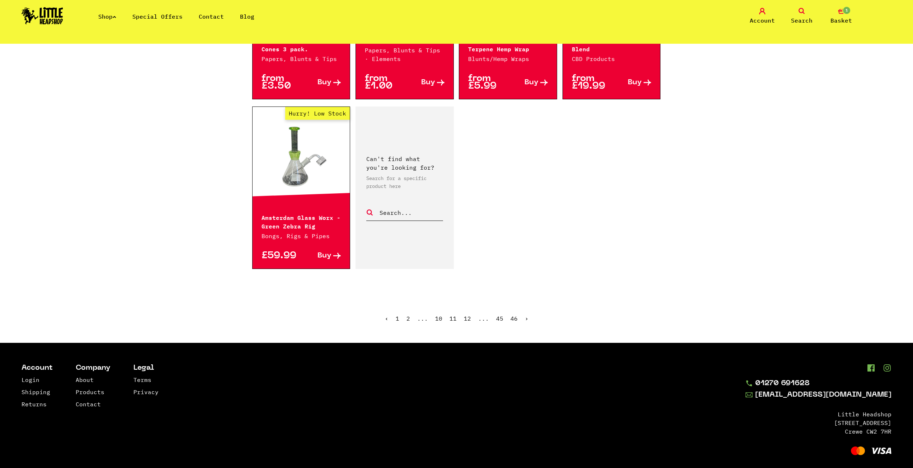
click at [466, 315] on link "12" at bounding box center [467, 318] width 7 height 7
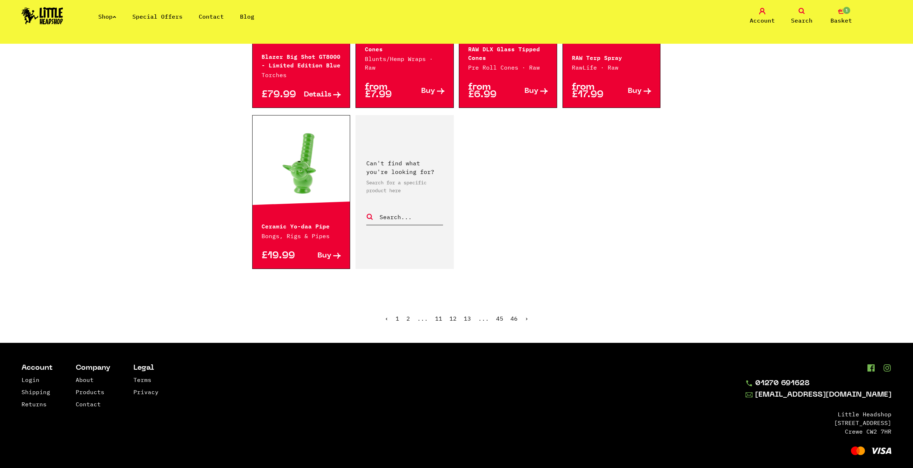
scroll to position [1050, 0]
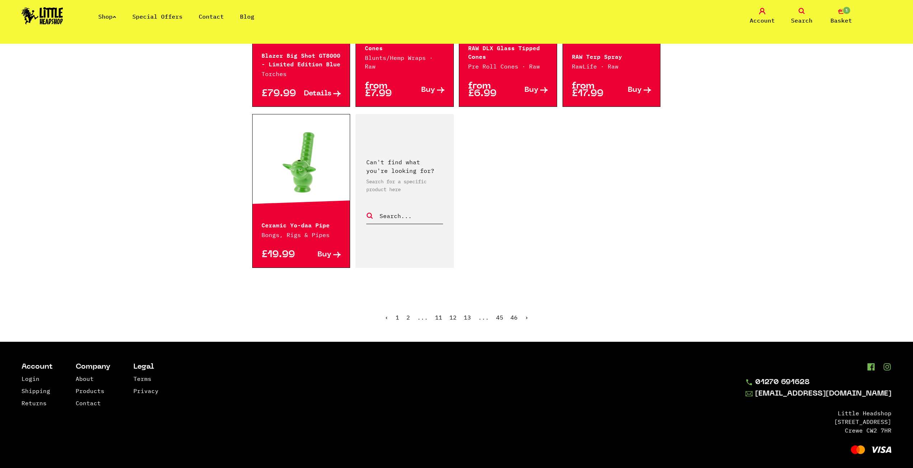
click at [470, 314] on link "13" at bounding box center [467, 317] width 7 height 7
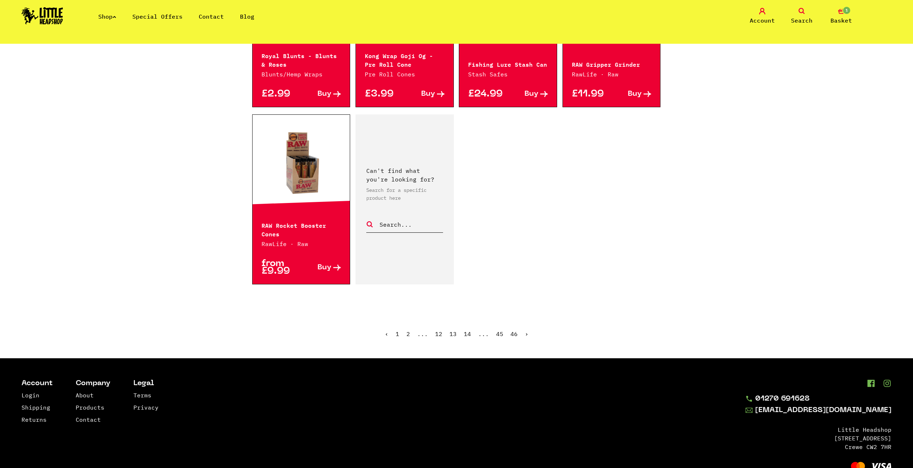
scroll to position [1067, 0]
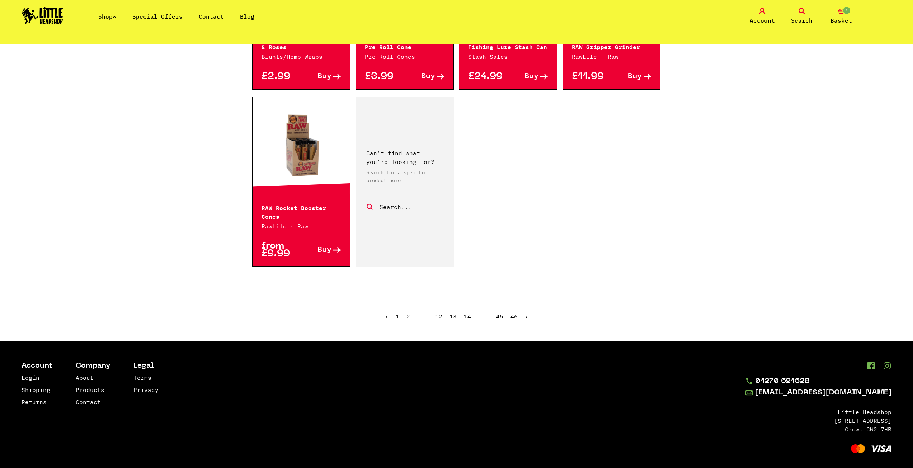
click at [467, 313] on link "14" at bounding box center [467, 316] width 7 height 7
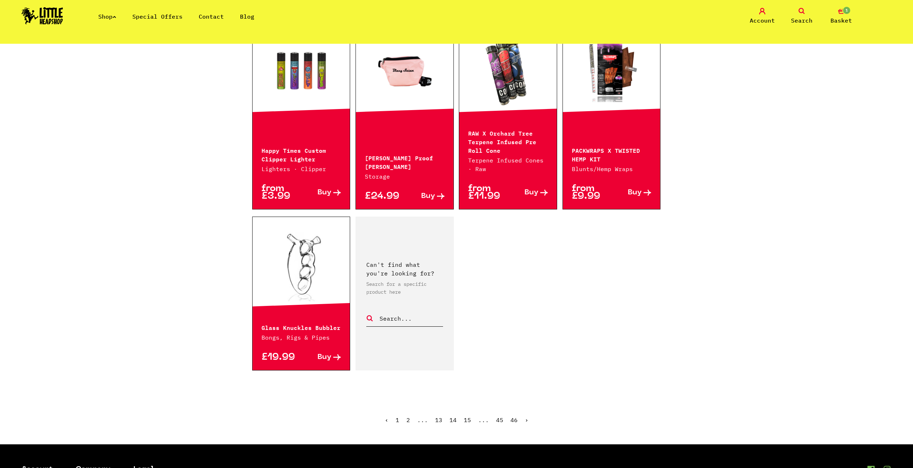
scroll to position [1004, 0]
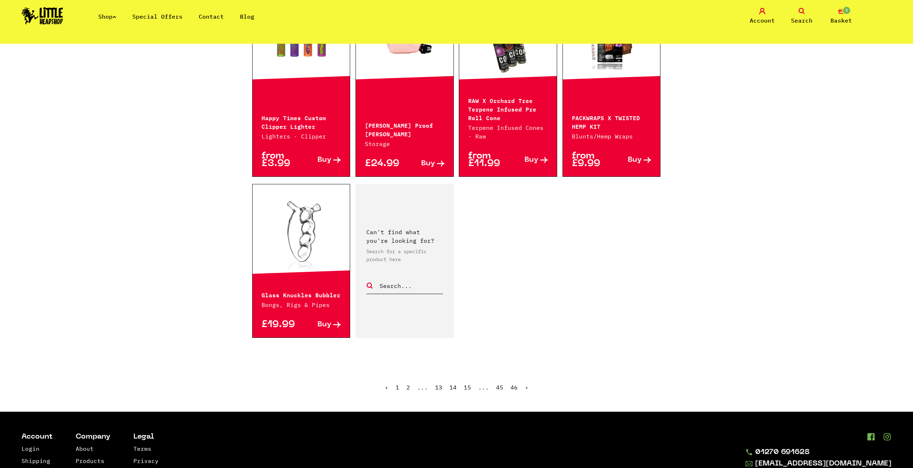
click at [466, 388] on link "15" at bounding box center [467, 387] width 7 height 7
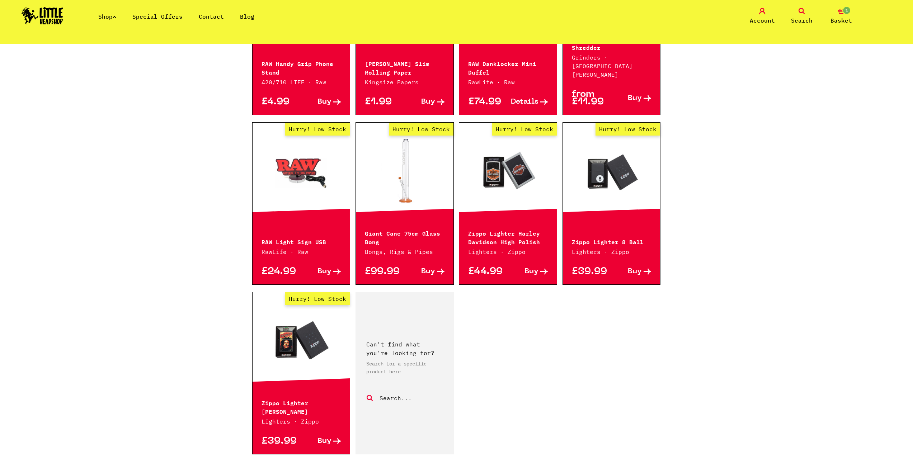
scroll to position [897, 0]
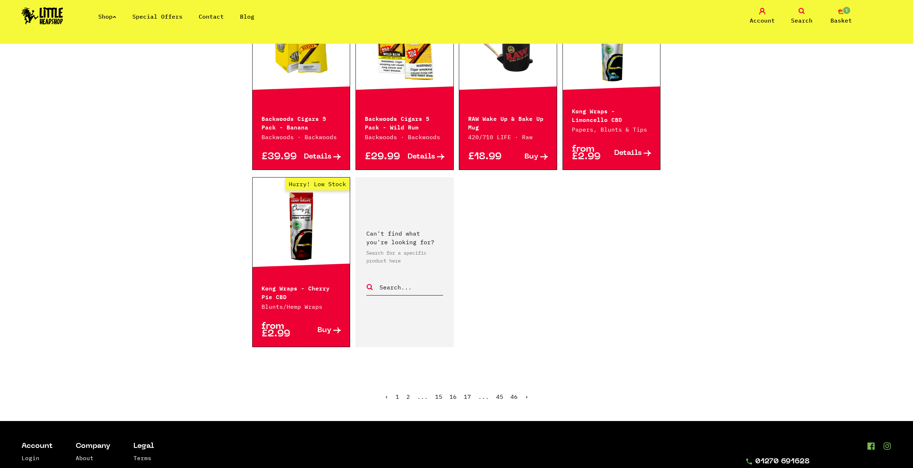
scroll to position [1040, 0]
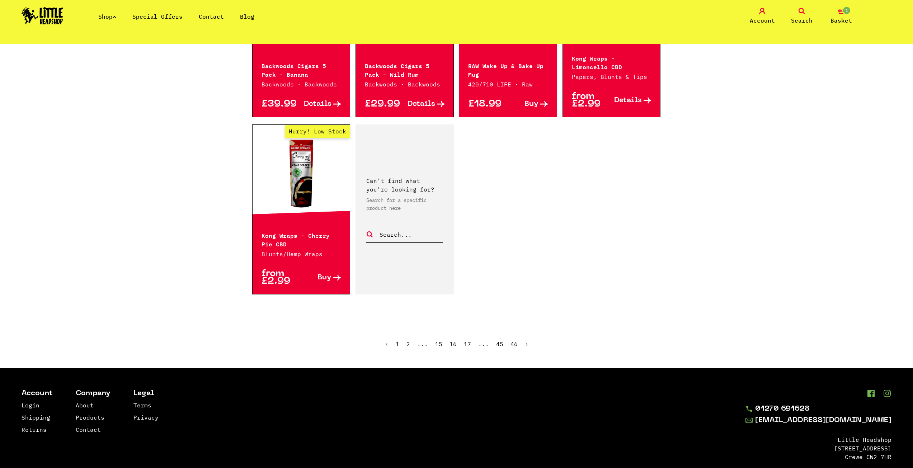
click at [466, 340] on link "17" at bounding box center [467, 343] width 7 height 7
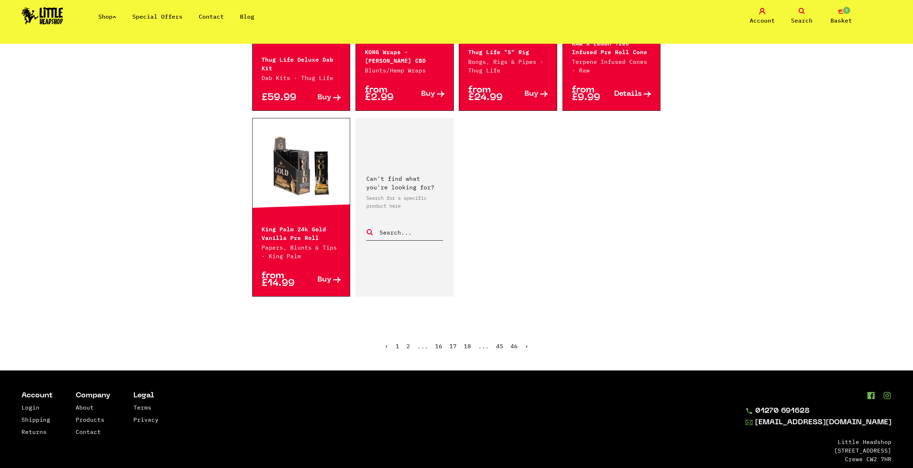
scroll to position [1067, 0]
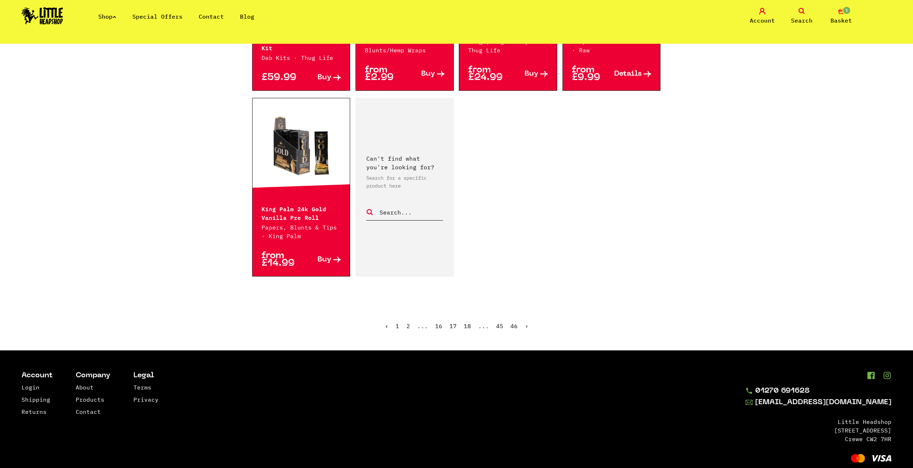
click at [466, 322] on link "18" at bounding box center [467, 325] width 7 height 7
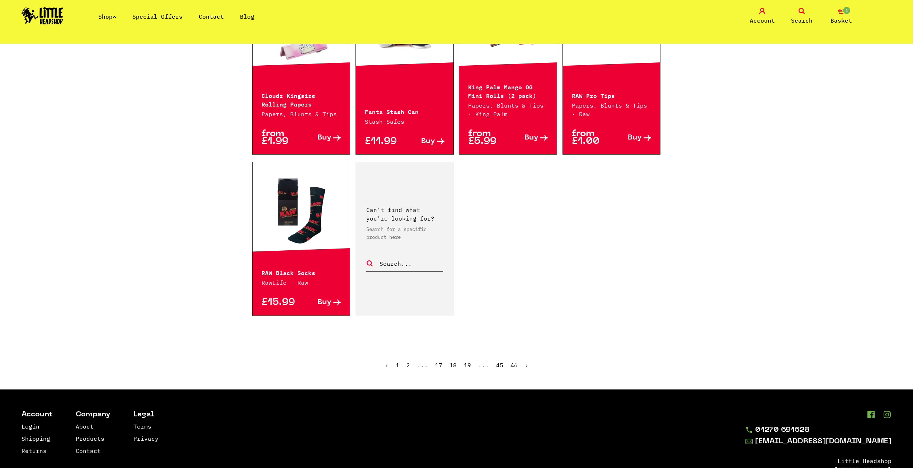
scroll to position [1057, 0]
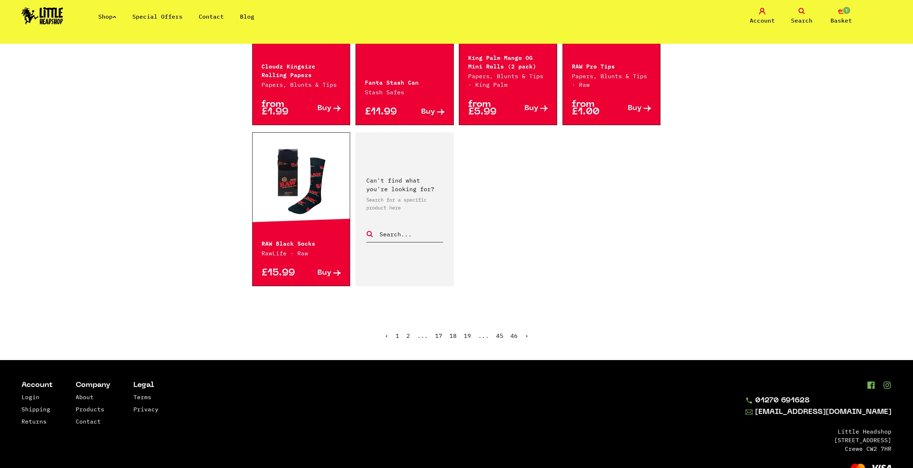
click at [468, 332] on link "19" at bounding box center [467, 335] width 7 height 7
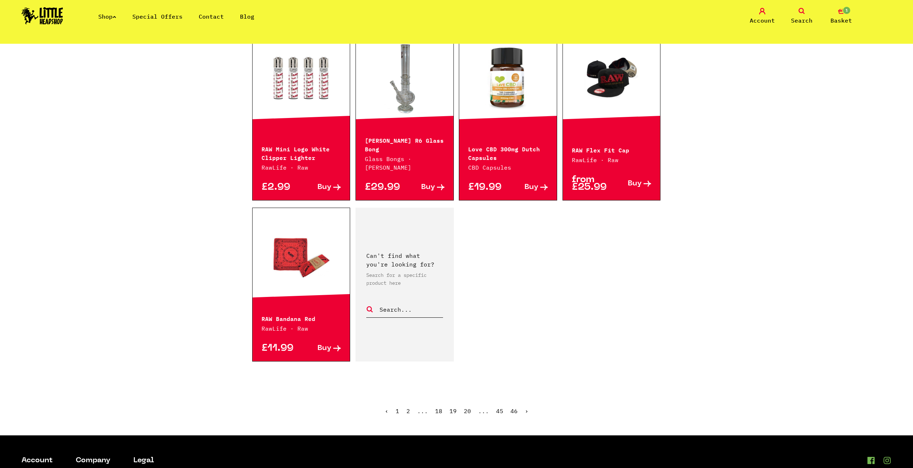
scroll to position [969, 0]
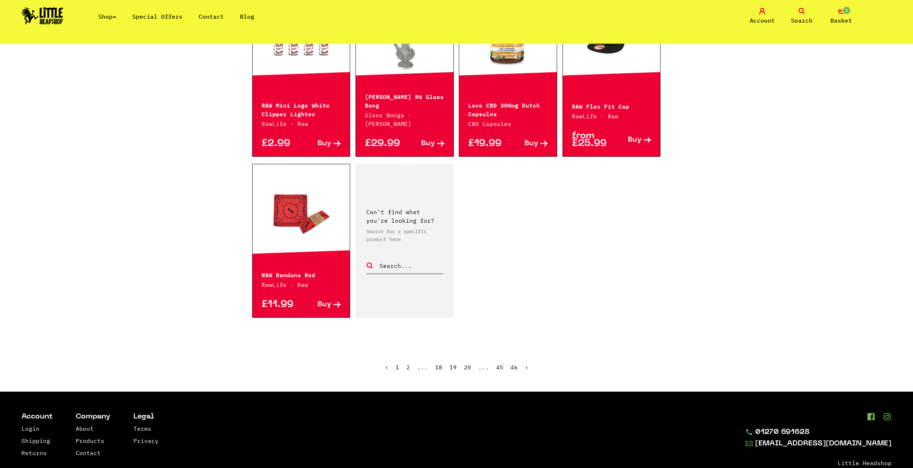
click at [466, 371] on ul "‹ 1 2 ... 18 19 20 ... 45 46 ›" at bounding box center [456, 372] width 409 height 31
click at [466, 367] on link "20" at bounding box center [467, 367] width 7 height 7
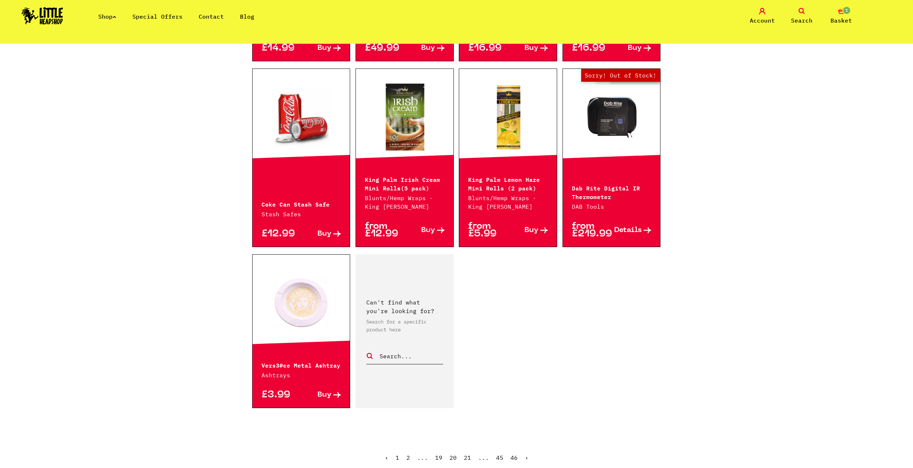
scroll to position [933, 0]
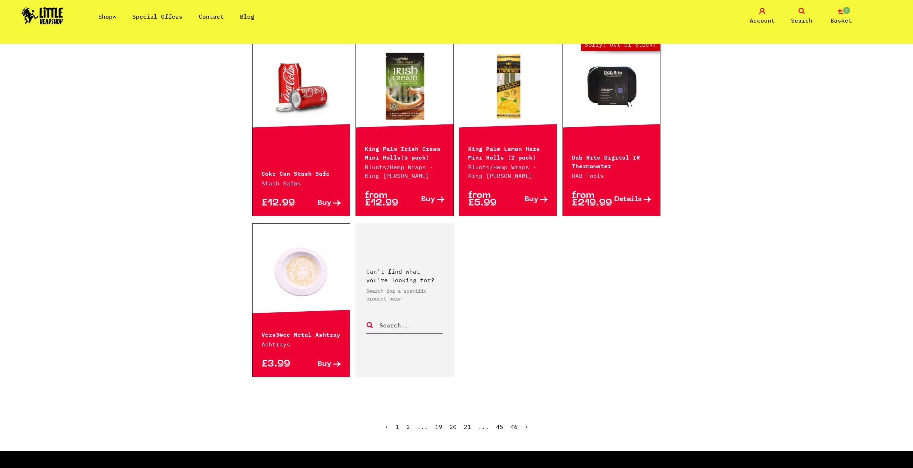
click at [468, 423] on link "21" at bounding box center [467, 426] width 7 height 7
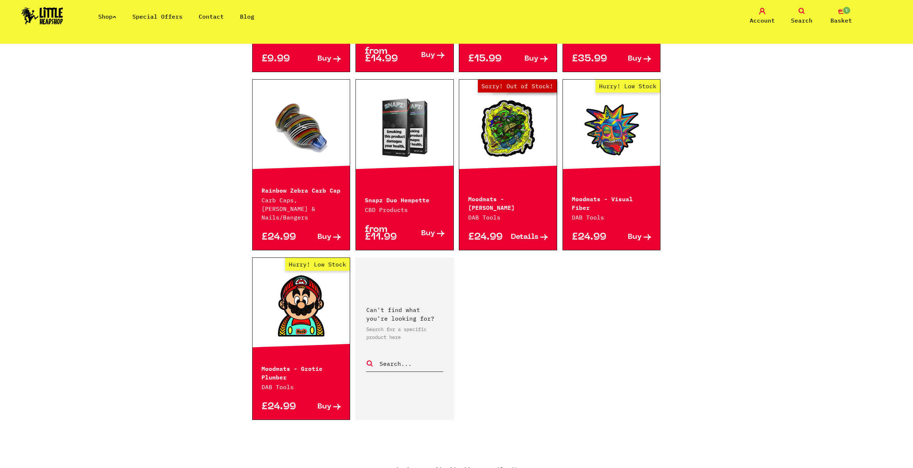
scroll to position [933, 0]
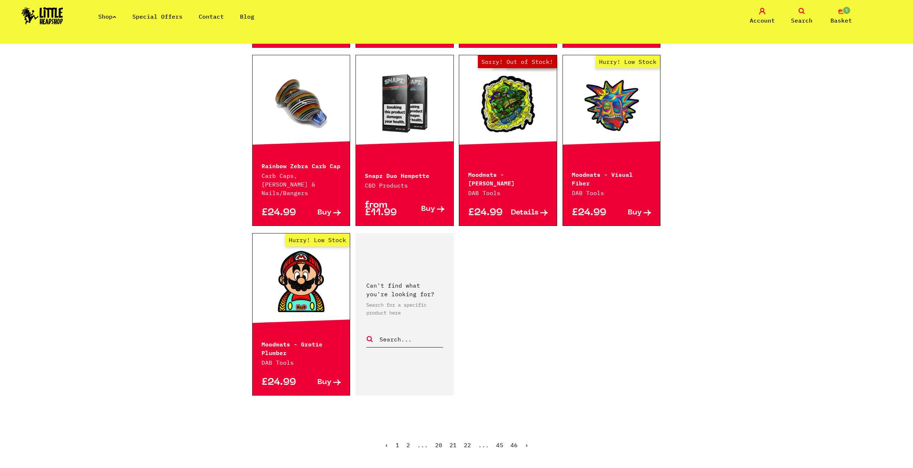
click at [469, 442] on link "22" at bounding box center [467, 445] width 7 height 7
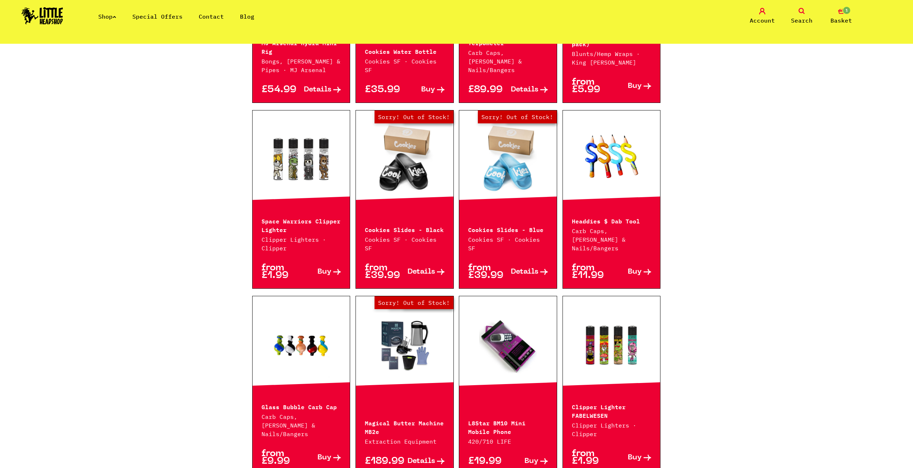
scroll to position [538, 0]
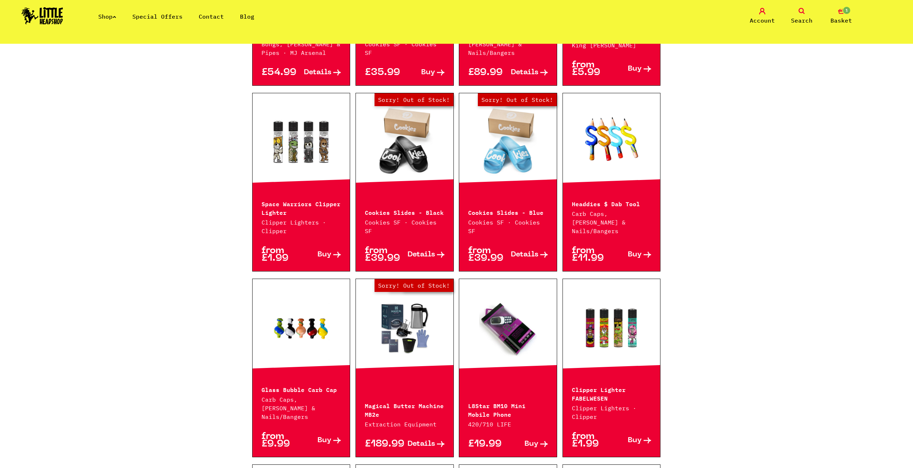
click at [420, 331] on link "Out of Stock Hurry! Low Stock Sorry! Out of Stock!" at bounding box center [405, 328] width 98 height 72
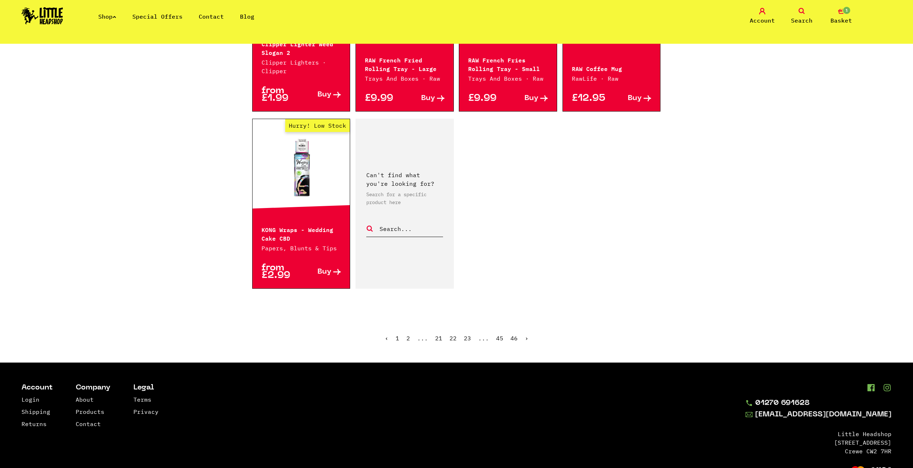
scroll to position [1076, 0]
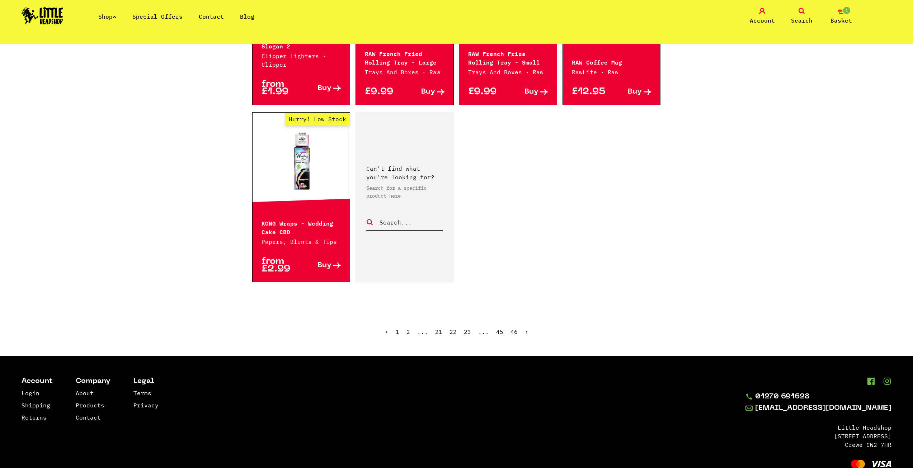
click at [468, 328] on link "23" at bounding box center [467, 331] width 7 height 7
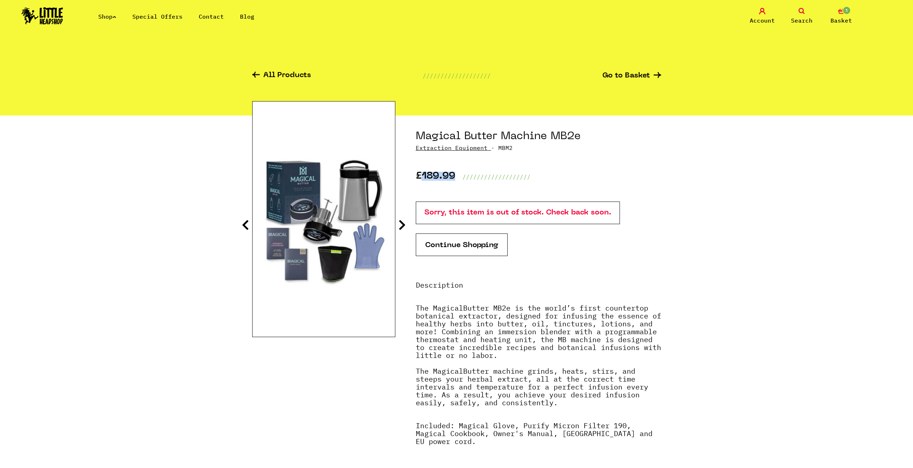
drag, startPoint x: 421, startPoint y: 173, endPoint x: 454, endPoint y: 180, distance: 33.6
click at [454, 180] on p "£189.99" at bounding box center [435, 177] width 39 height 9
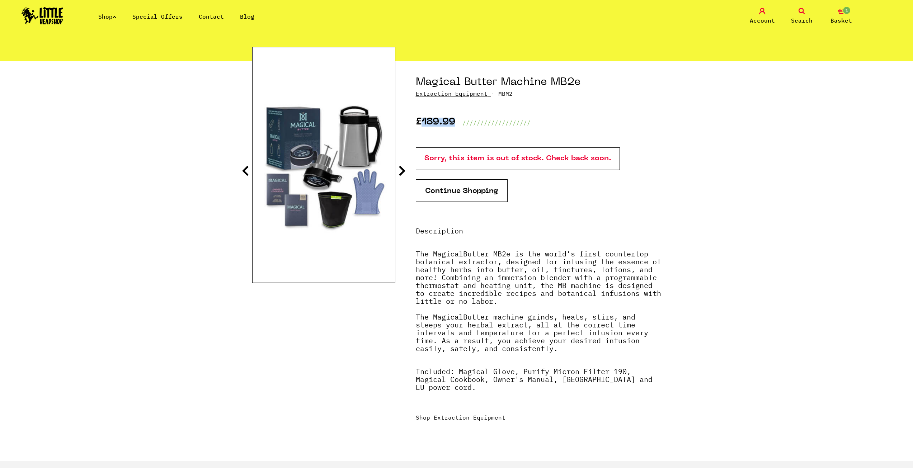
scroll to position [108, 0]
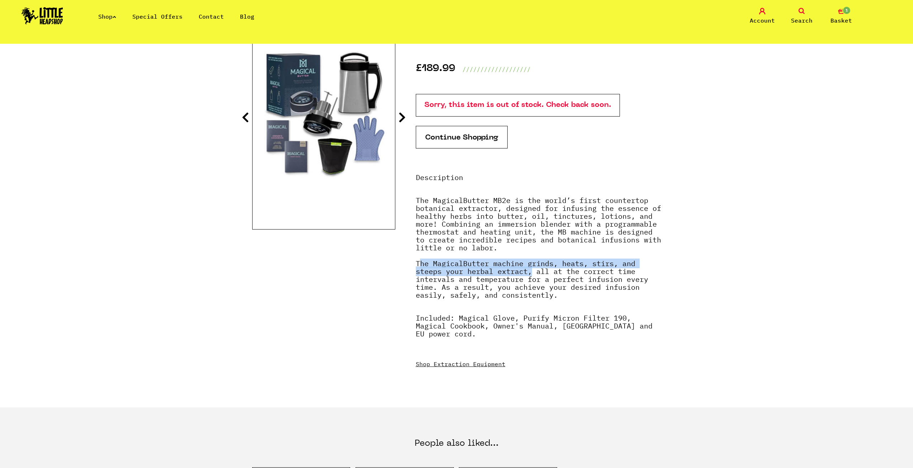
drag, startPoint x: 415, startPoint y: 264, endPoint x: 528, endPoint y: 270, distance: 112.8
click at [528, 270] on section "Magical Butter Machine MB2e Extraction Equipment · MBM2 £189.99 ///////////////…" at bounding box center [456, 208] width 409 height 400
click at [547, 271] on strong "The MagicalButter MB2e is the world’s first countertop botanical extractor, des…" at bounding box center [538, 248] width 245 height 104
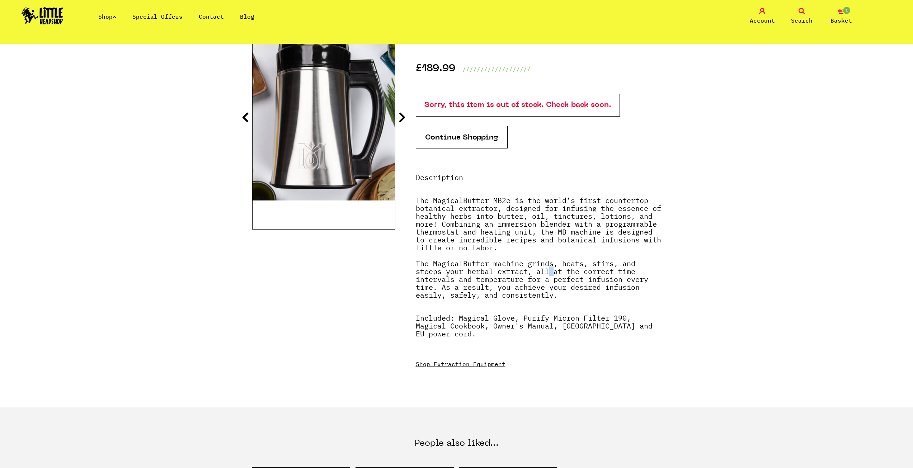
drag, startPoint x: 414, startPoint y: 260, endPoint x: 597, endPoint y: 296, distance: 186.5
click at [597, 296] on section "Magical Butter Machine MB2e Extraction Equipment · MBM2 £189.99 ///////////////…" at bounding box center [456, 208] width 409 height 400
click at [563, 295] on p "The MagicalButter MB2e is the world’s first countertop botanical extractor, des…" at bounding box center [538, 256] width 245 height 118
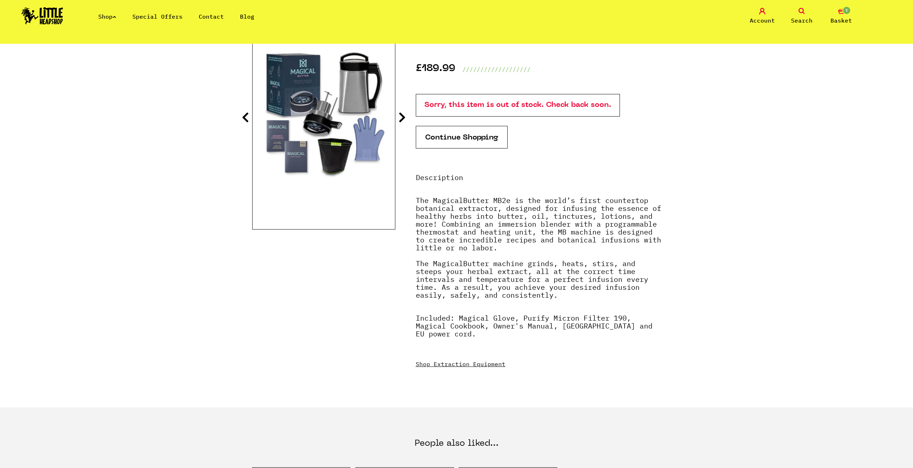
drag, startPoint x: 415, startPoint y: 263, endPoint x: 556, endPoint y: 299, distance: 146.3
click at [556, 299] on section "Magical Butter Machine MB2e Extraction Equipment · MBM2 £189.99 ///////////////…" at bounding box center [456, 208] width 409 height 400
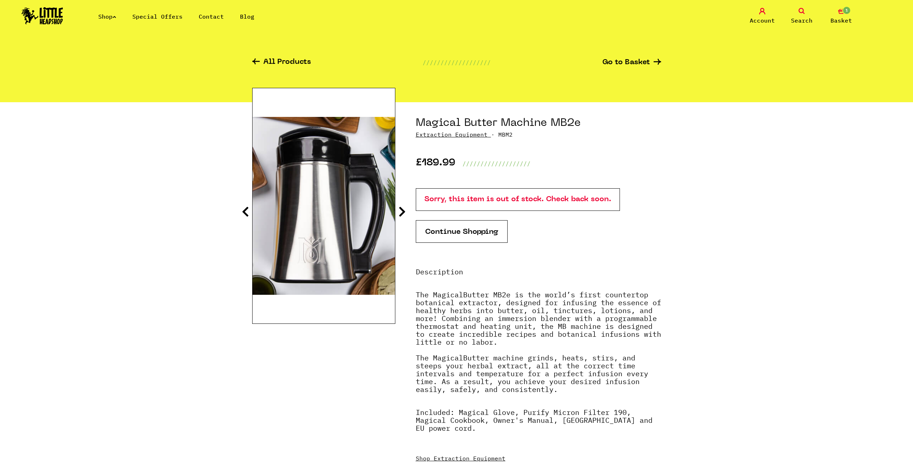
scroll to position [0, 0]
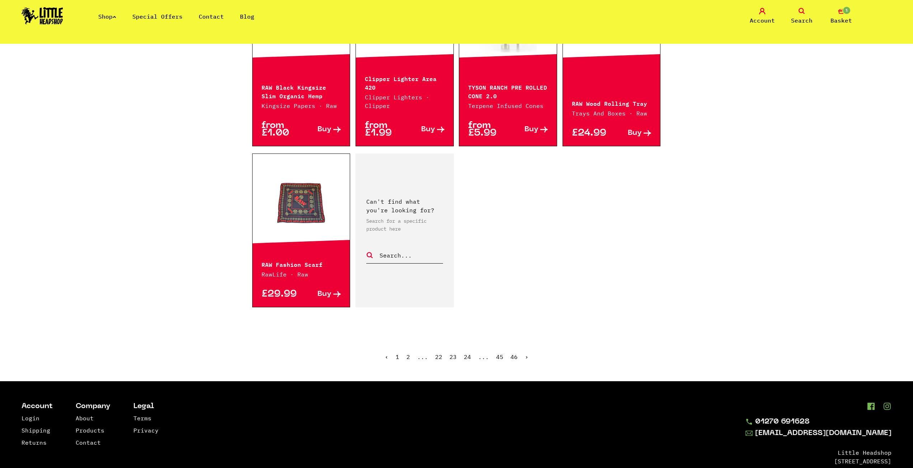
scroll to position [1042, 0]
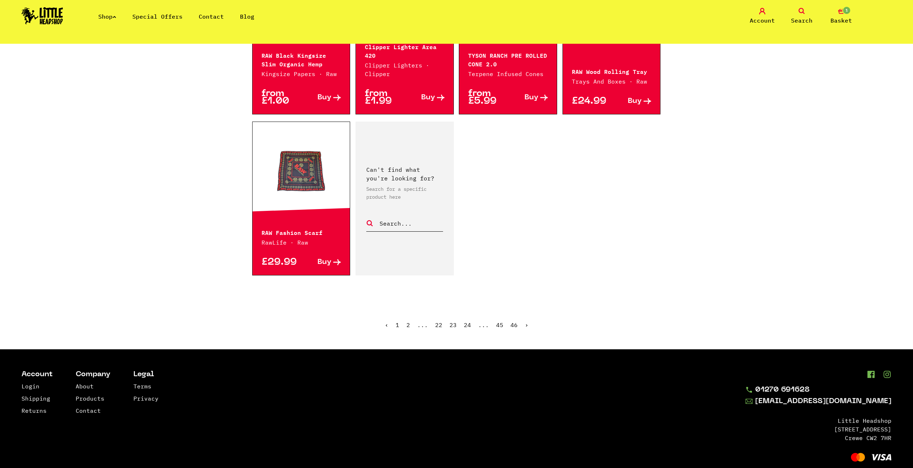
click at [466, 321] on link "24" at bounding box center [467, 324] width 7 height 7
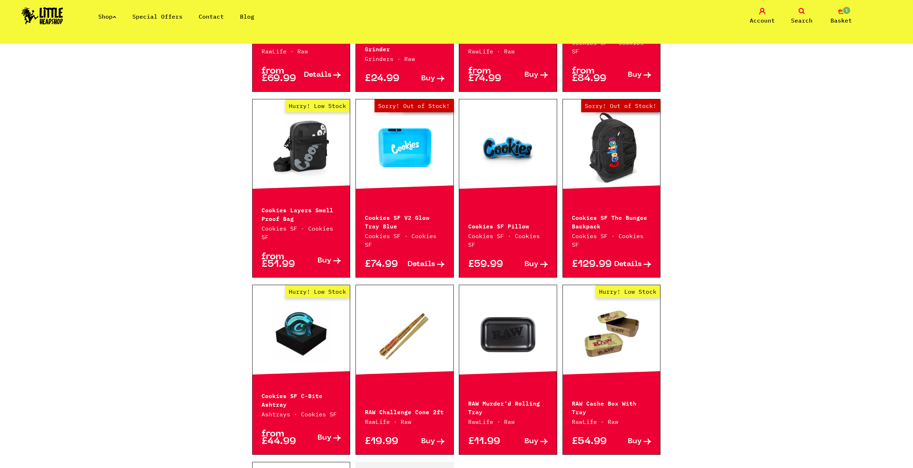
scroll to position [789, 0]
